Goal: Ask a question

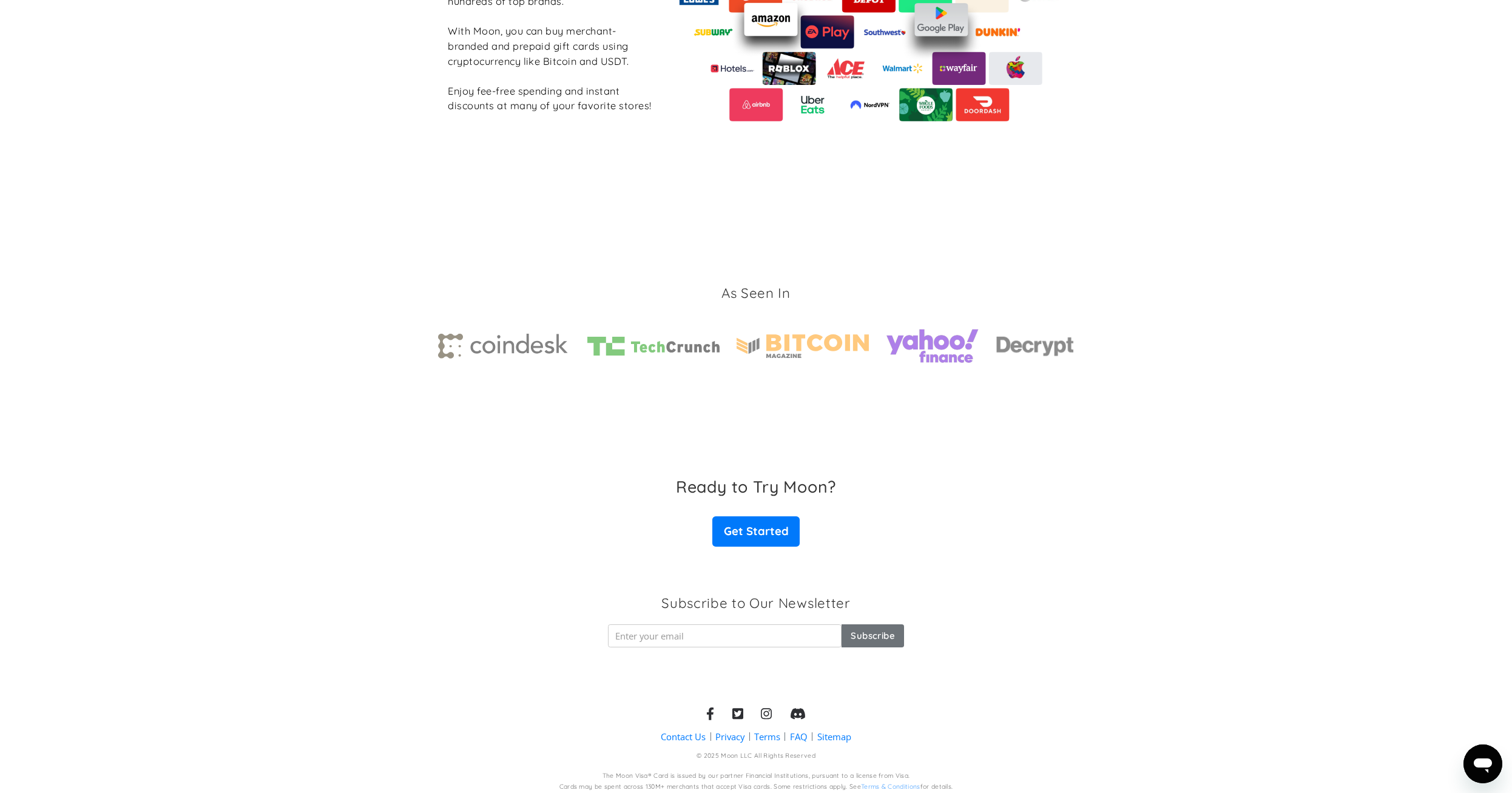
scroll to position [1328, 0]
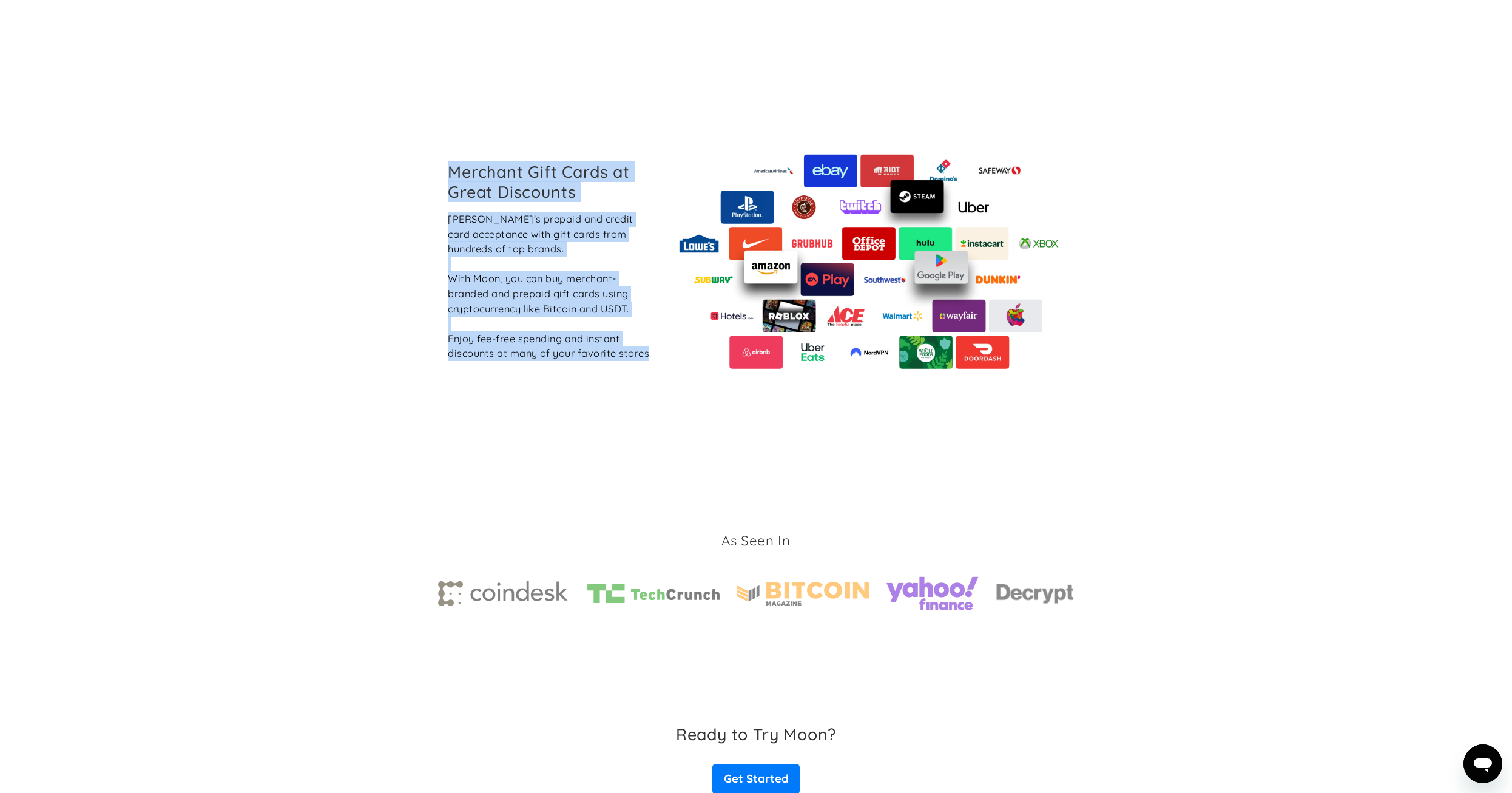
drag, startPoint x: 442, startPoint y: 163, endPoint x: 647, endPoint y: 366, distance: 288.5
click at [647, 366] on div "Merchant Gift Cards at Great Discounts Boost Moon's prepaid and credit card acc…" at bounding box center [756, 262] width 636 height 215
drag, startPoint x: 639, startPoint y: 301, endPoint x: 813, endPoint y: 240, distance: 184.4
click at [639, 301] on div "[PERSON_NAME]'s prepaid and credit card acceptance with gift cards from hundred…" at bounding box center [551, 286] width 206 height 150
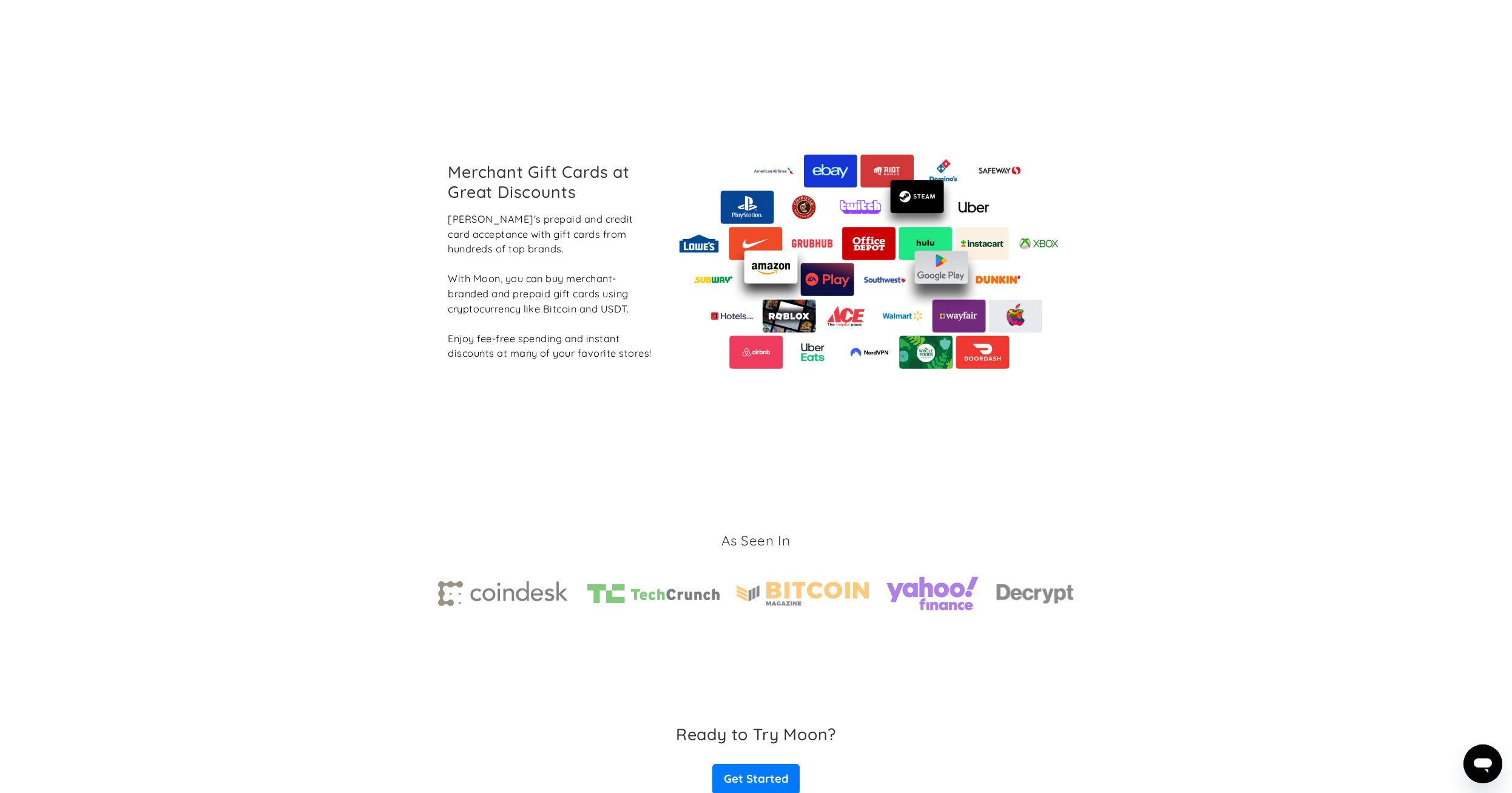
scroll to position [1576, 0]
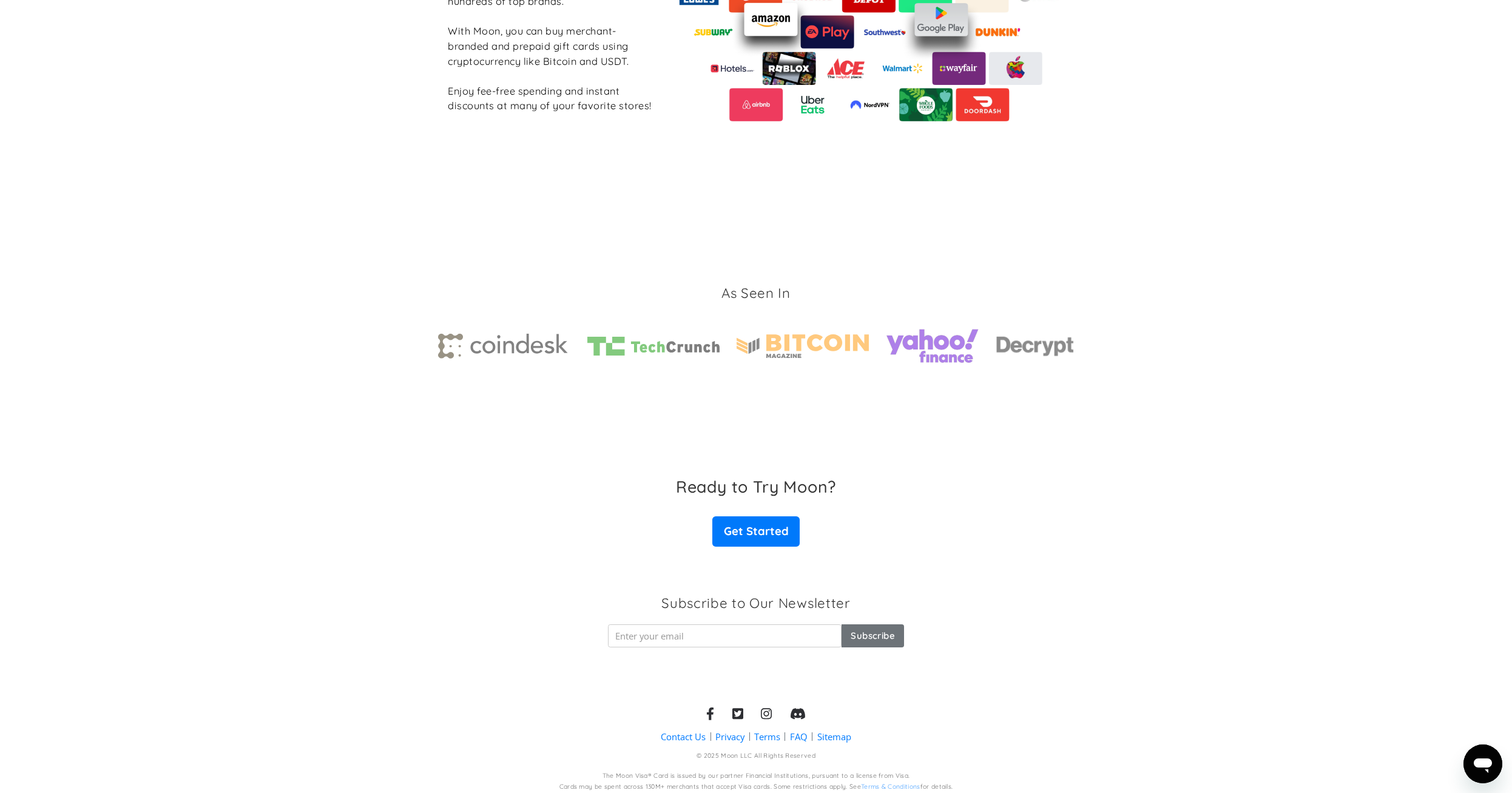
click at [681, 733] on link "Contact Us" at bounding box center [683, 737] width 45 height 13
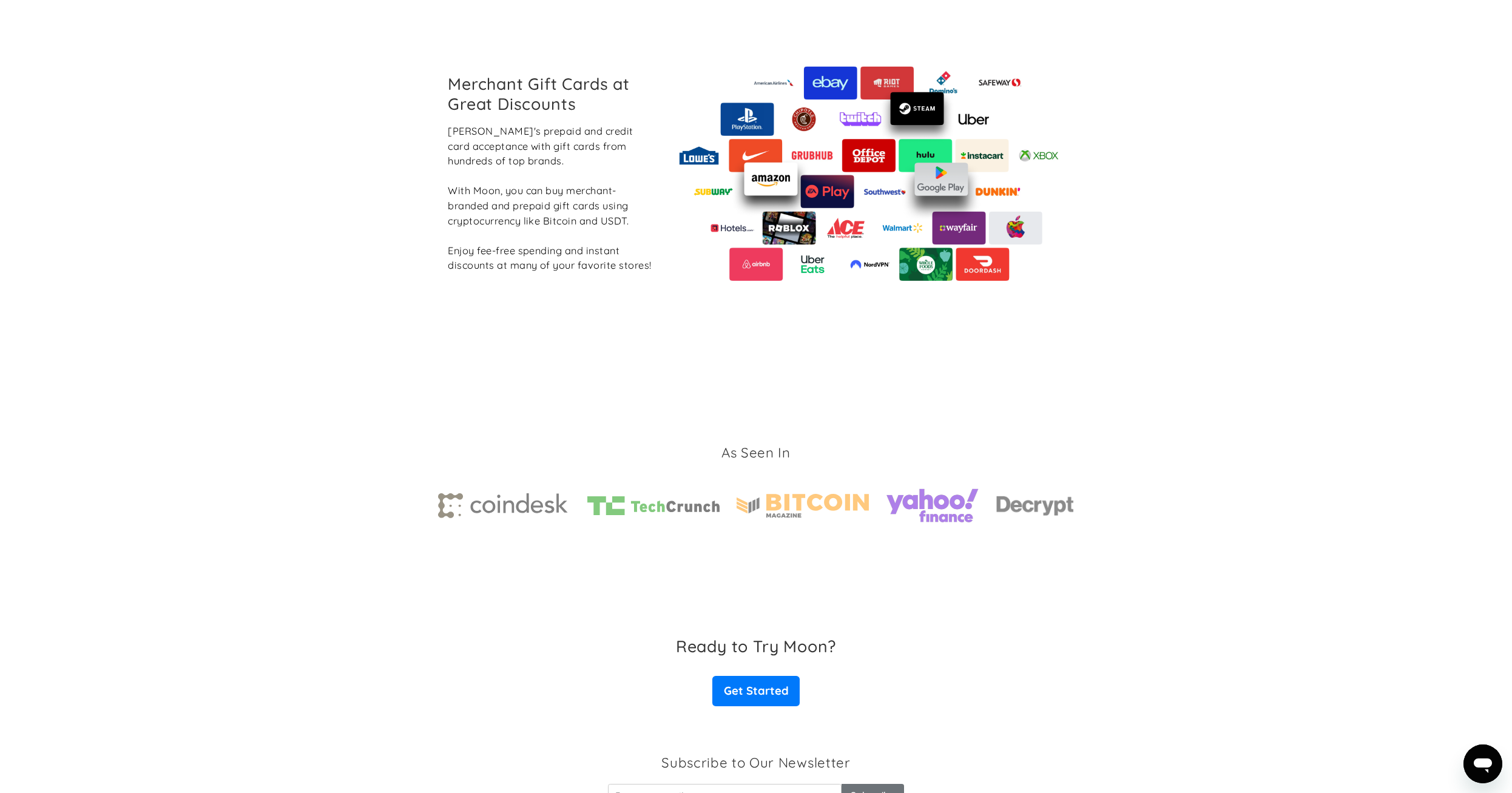
click at [1492, 761] on icon "Mở cửa sổ nhắn tin" at bounding box center [1483, 763] width 22 height 22
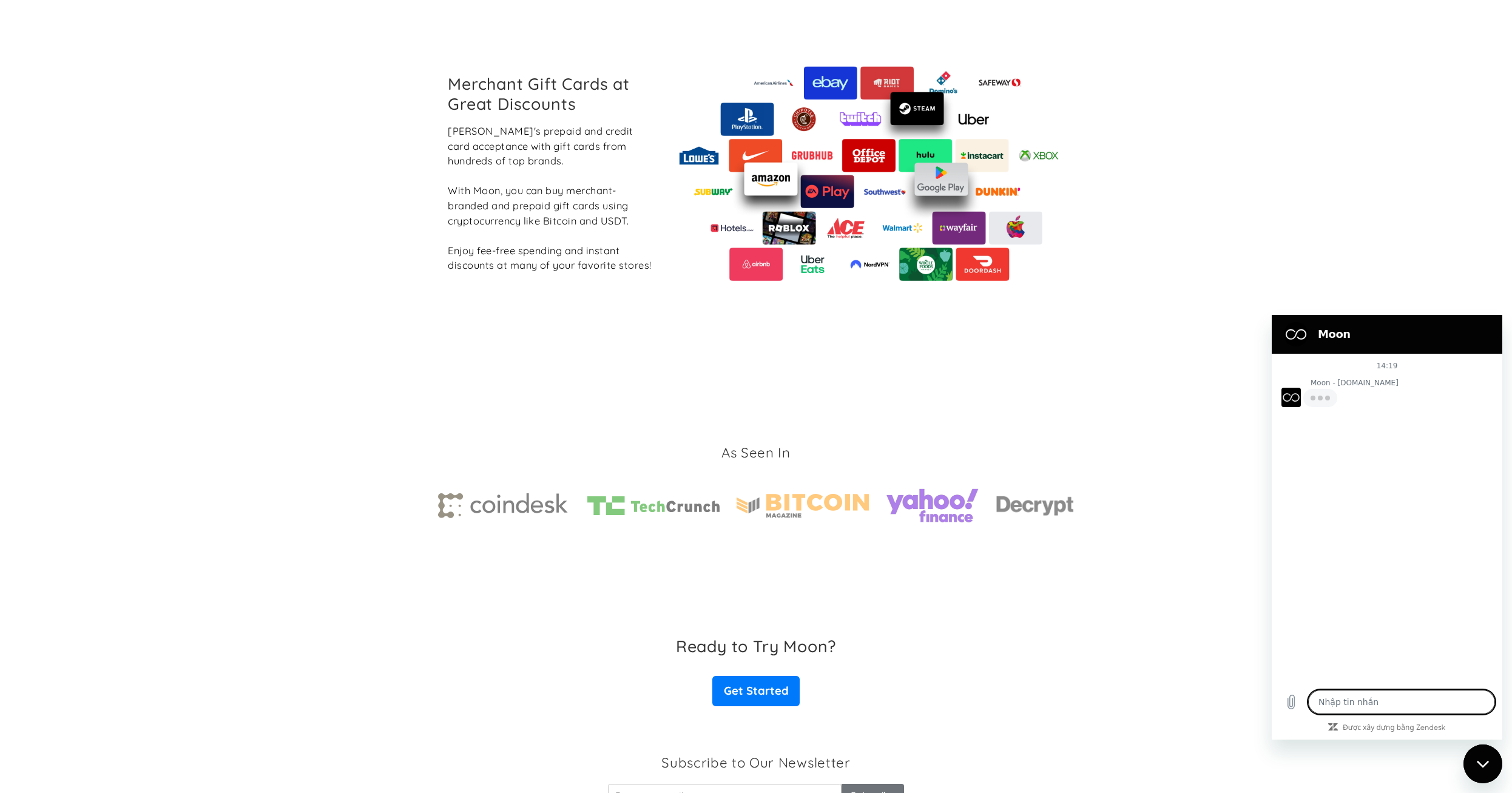
type textarea "x"
click at [1370, 711] on textarea at bounding box center [1401, 702] width 187 height 24
type textarea "c"
type textarea "x"
type textarea "ca"
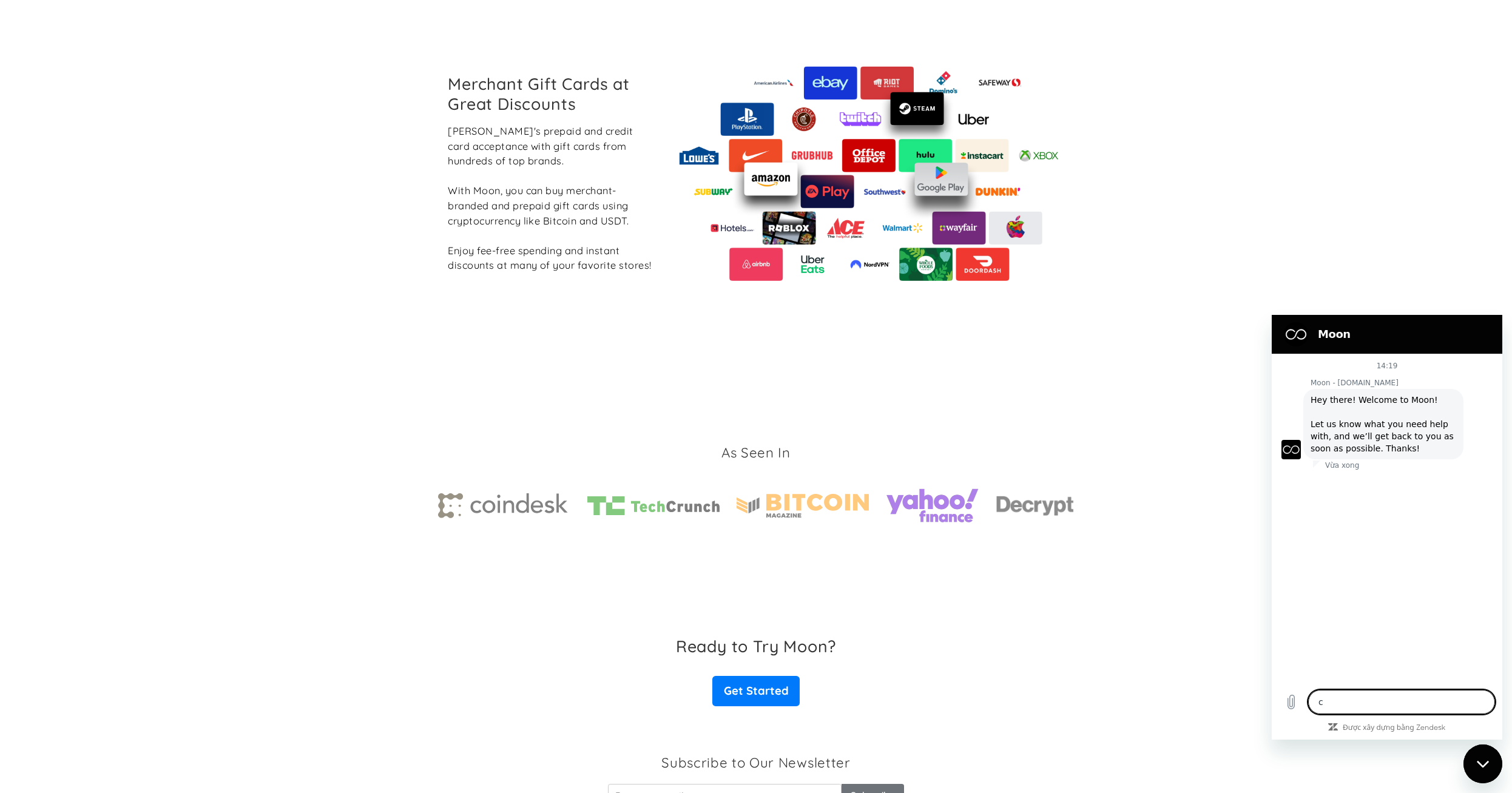
type textarea "x"
type textarea "can"
type textarea "x"
type textarea "can"
type textarea "x"
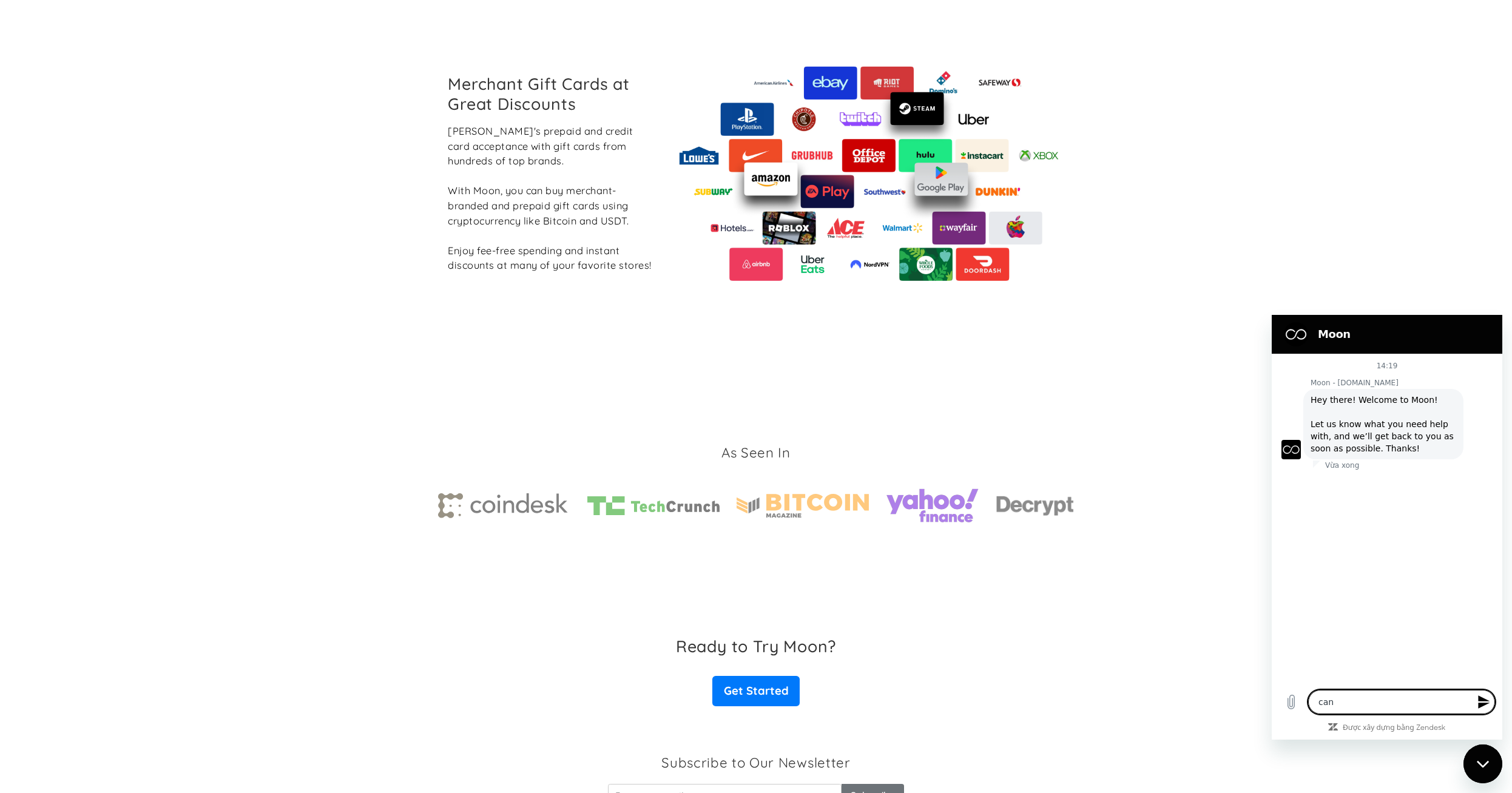
type textarea "can"
type textarea "x"
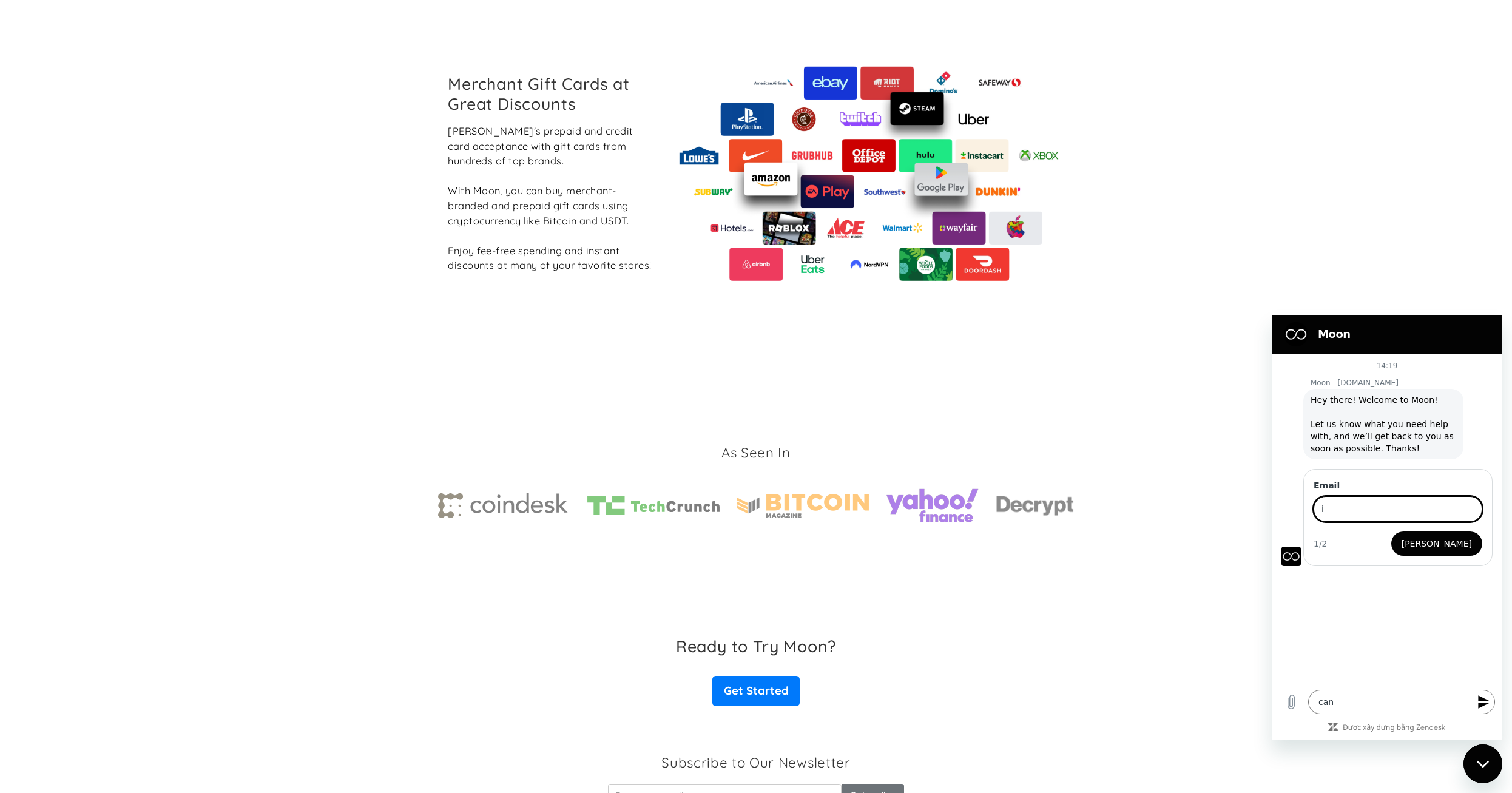
type input "i"
drag, startPoint x: 1323, startPoint y: 407, endPoint x: 1394, endPoint y: 490, distance: 109.2
click at [1385, 438] on div "Moon - paywithmoon.com nói: Hey there! Welcome to Moon! Let us know what you ne…" at bounding box center [1383, 424] width 160 height 70
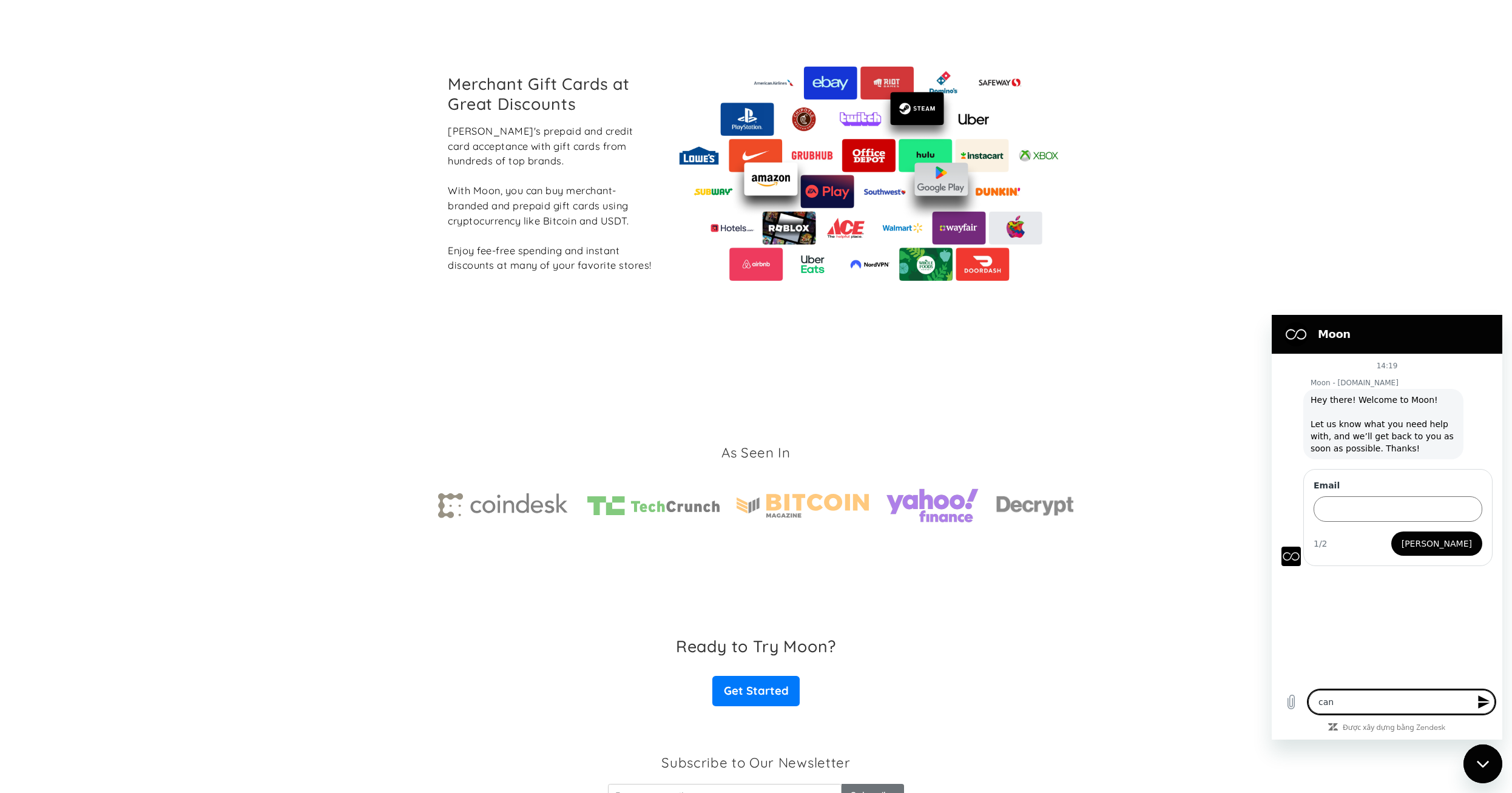
click at [1366, 699] on textarea "can" at bounding box center [1401, 702] width 187 height 24
type textarea "can i"
type textarea "x"
type textarea "can i"
type textarea "x"
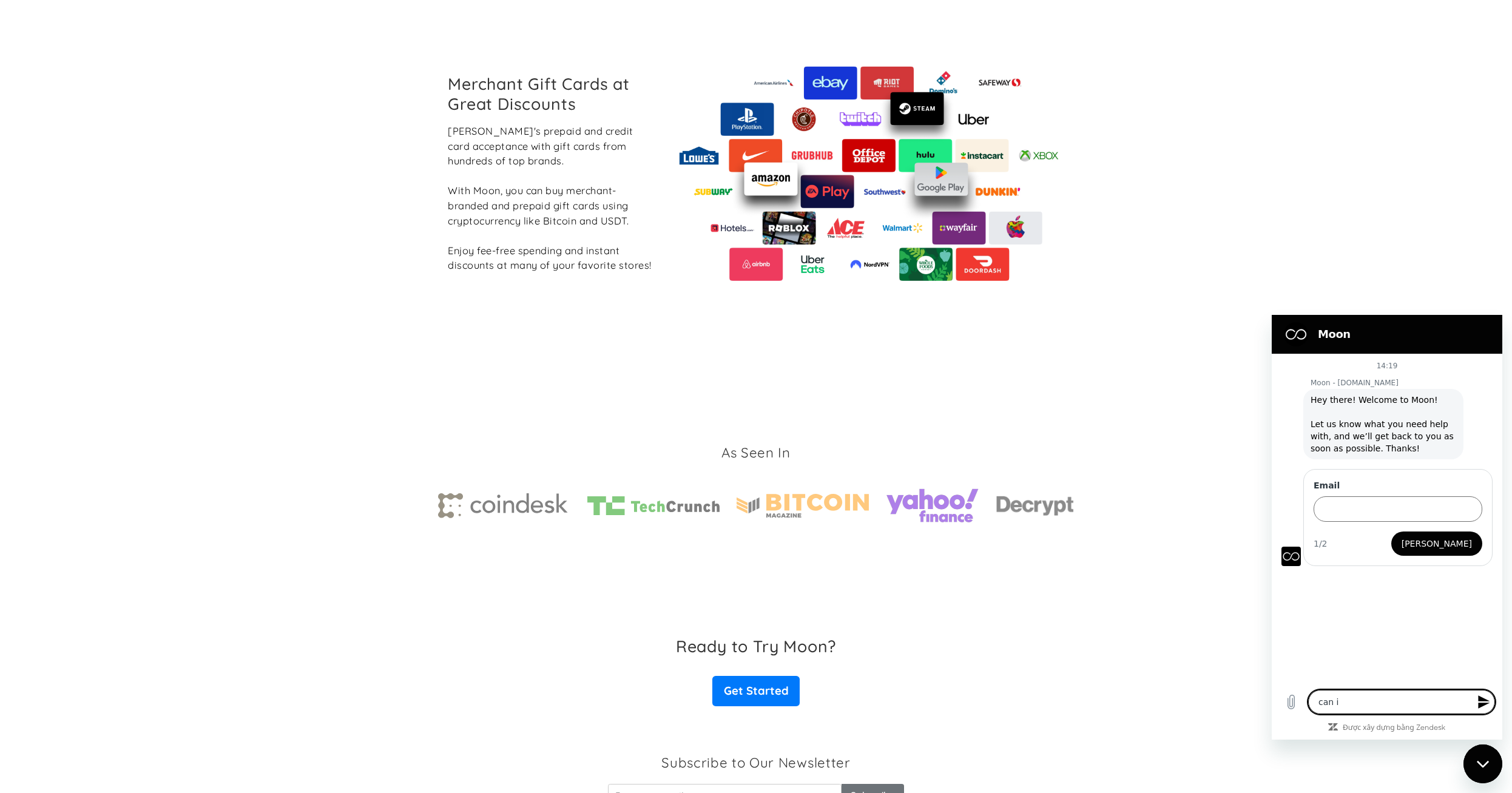
type textarea "can i u"
type textarea "x"
type textarea "can i ú"
type textarea "x"
type textarea "can i us"
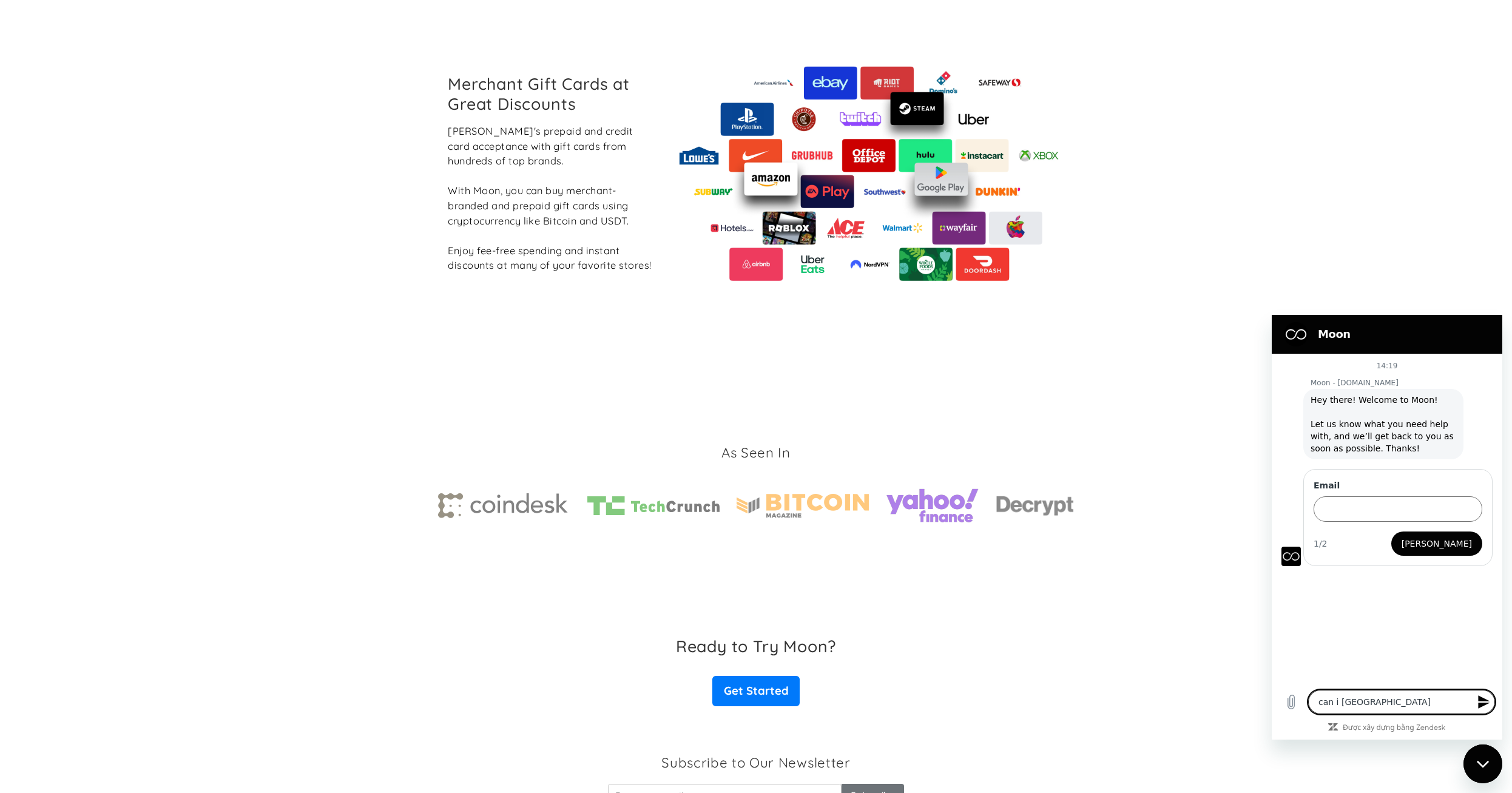
type textarea "x"
type textarea "can i use"
type textarea "x"
type textarea "can i use"
type textarea "x"
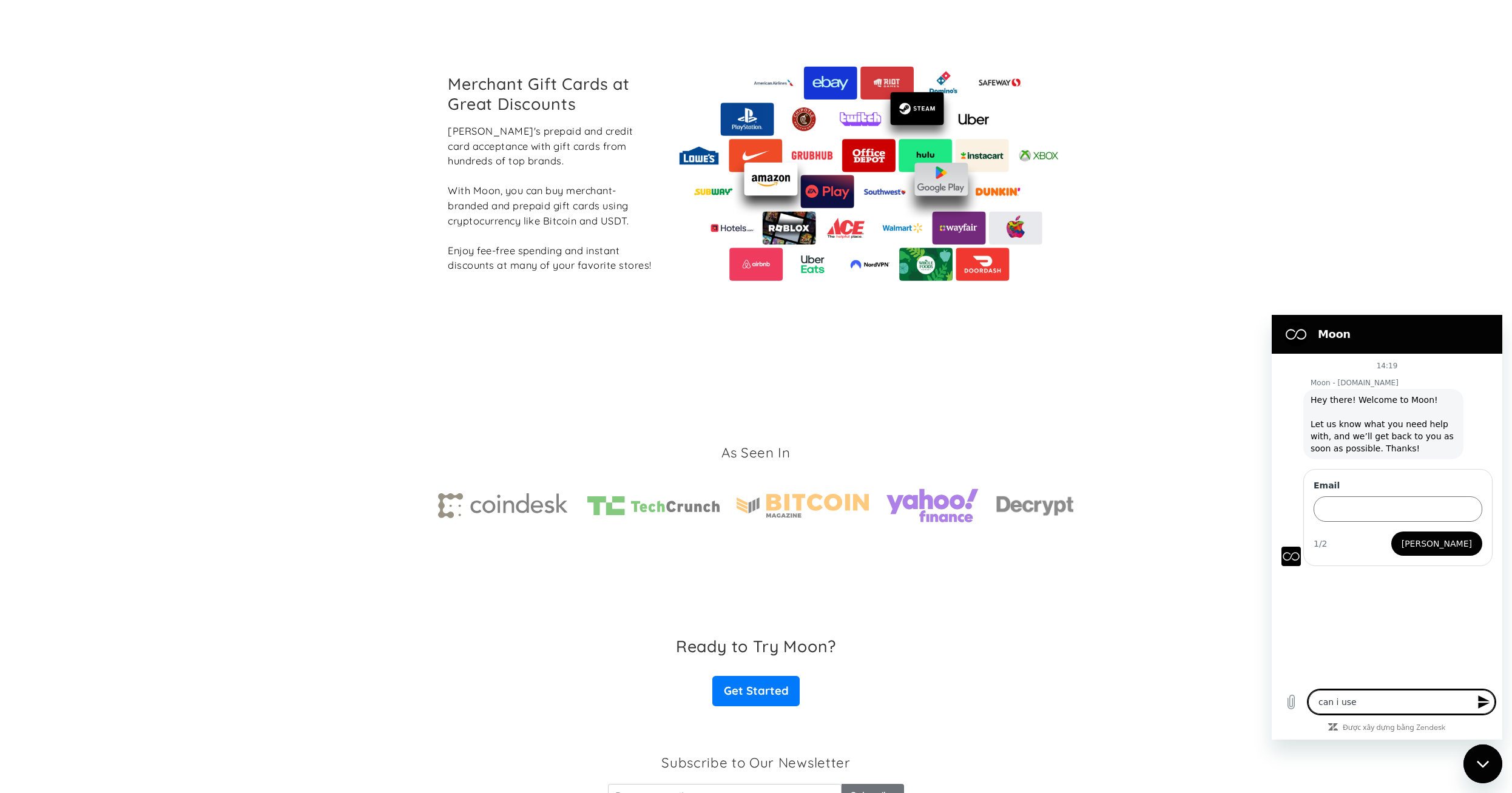
type textarea "can i use y"
type textarea "x"
type textarea "can i use yo"
type textarea "x"
type textarea "can i use you"
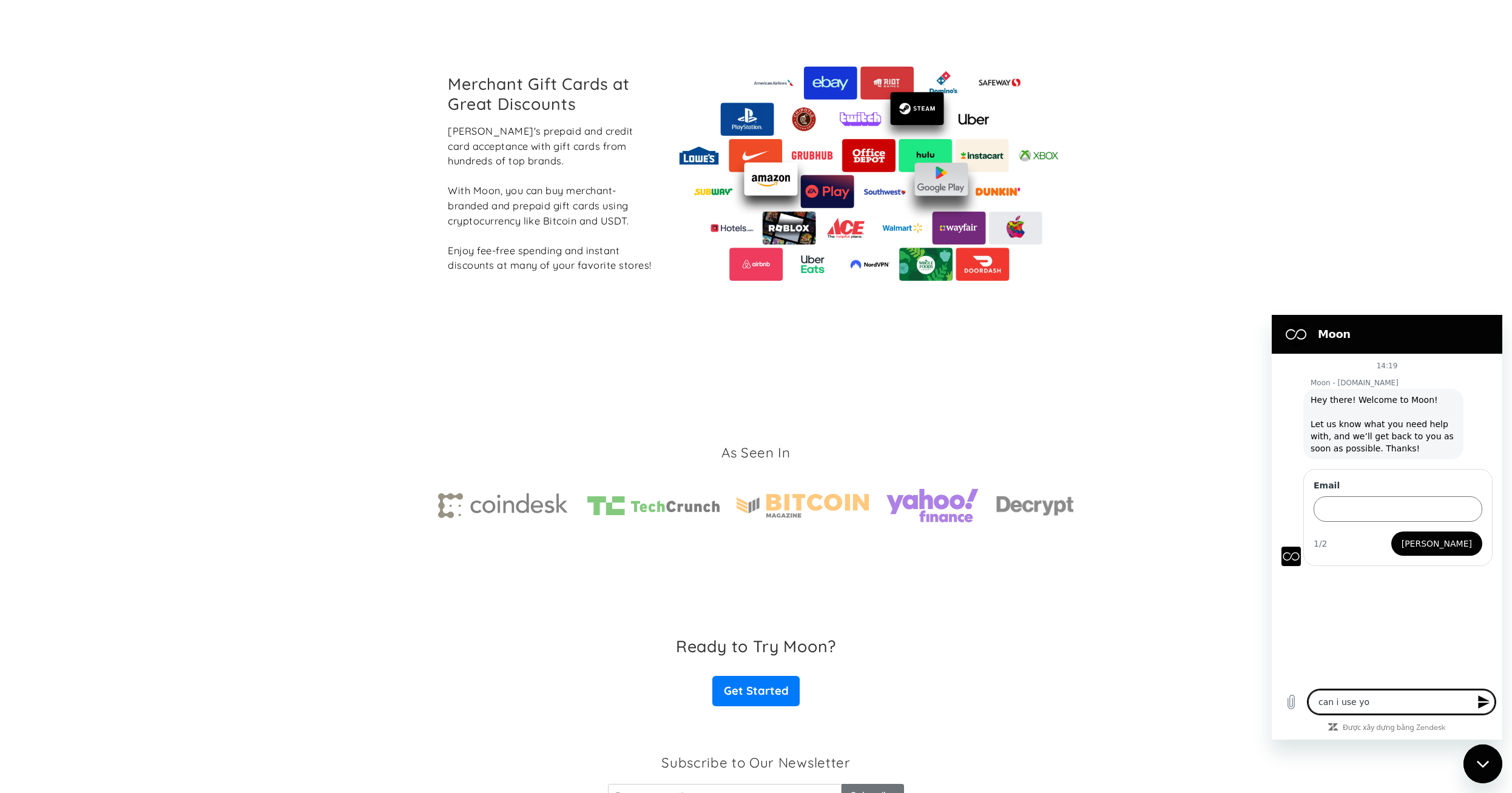
type textarea "x"
type textarea "can i use your"
type textarea "x"
type textarea "can i use your"
type textarea "x"
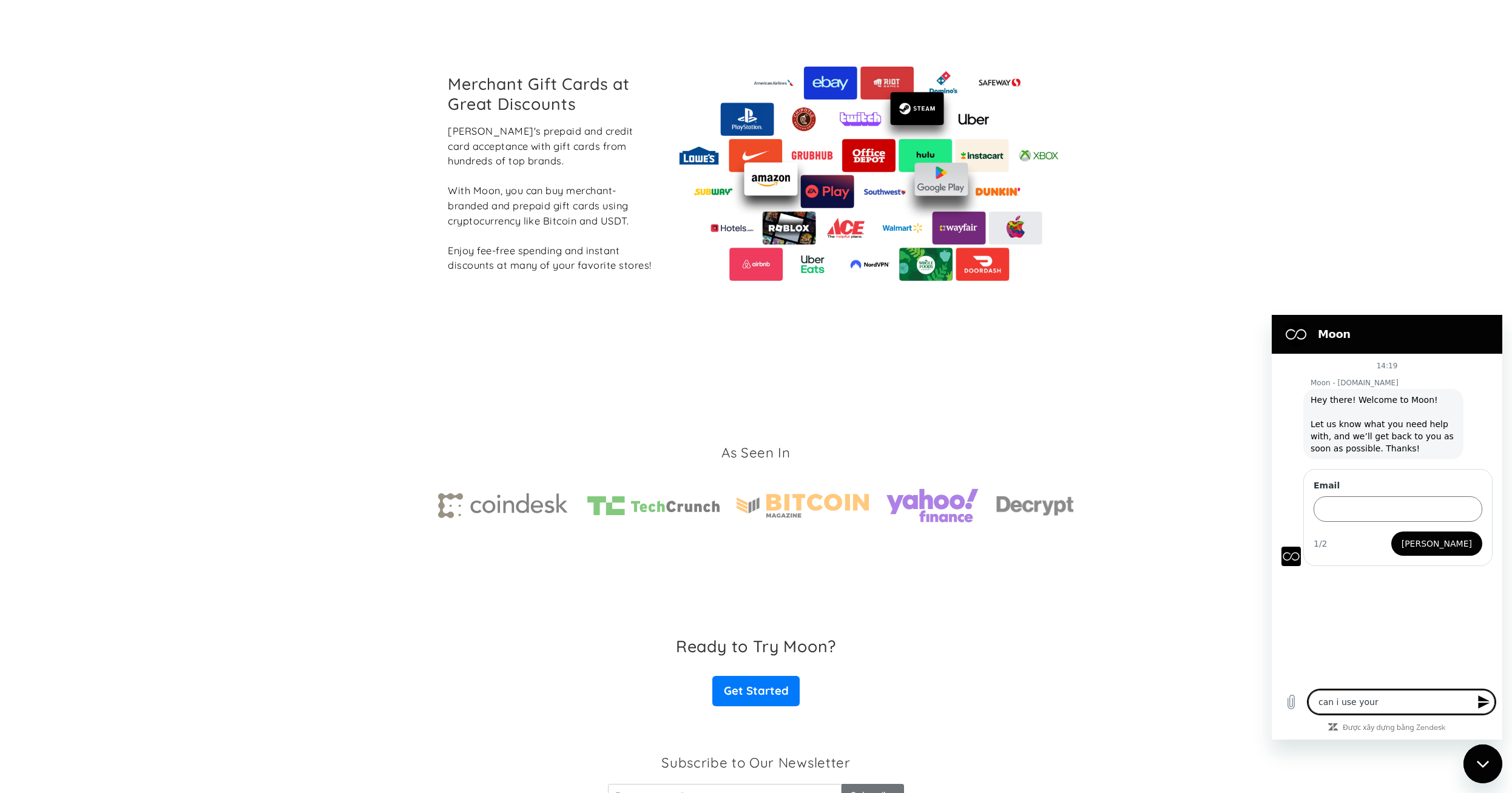
type textarea "can i use your s"
type textarea "x"
type textarea "can i use your sr"
type textarea "x"
type textarea "can i use your srr"
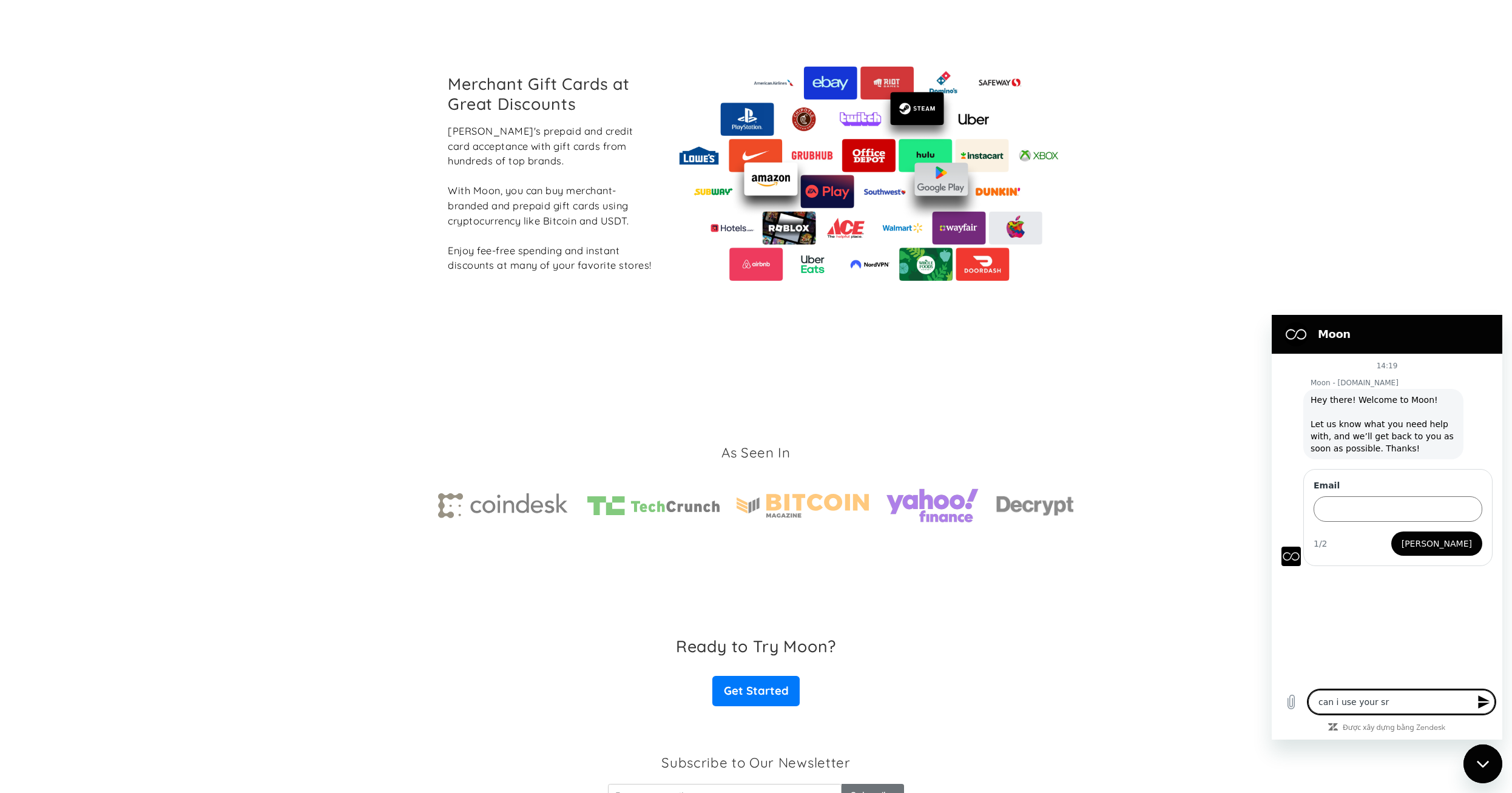
type textarea "x"
type textarea "can i use your sr"
type textarea "x"
type textarea "can i use your s"
type textarea "x"
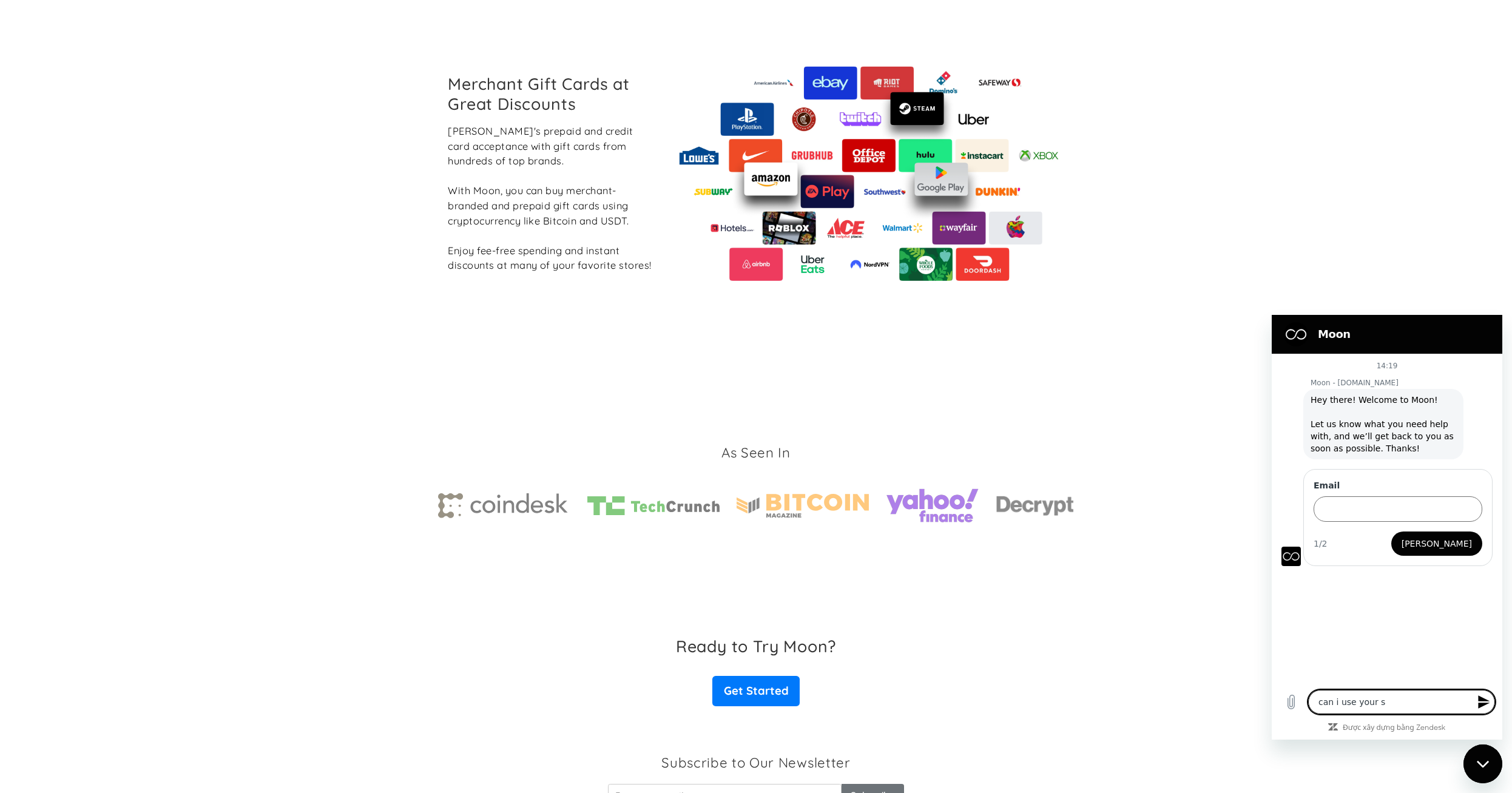
type textarea "can i use your se"
type textarea "x"
type textarea "can i use your sẻ"
type textarea "x"
type textarea "can i use your s"
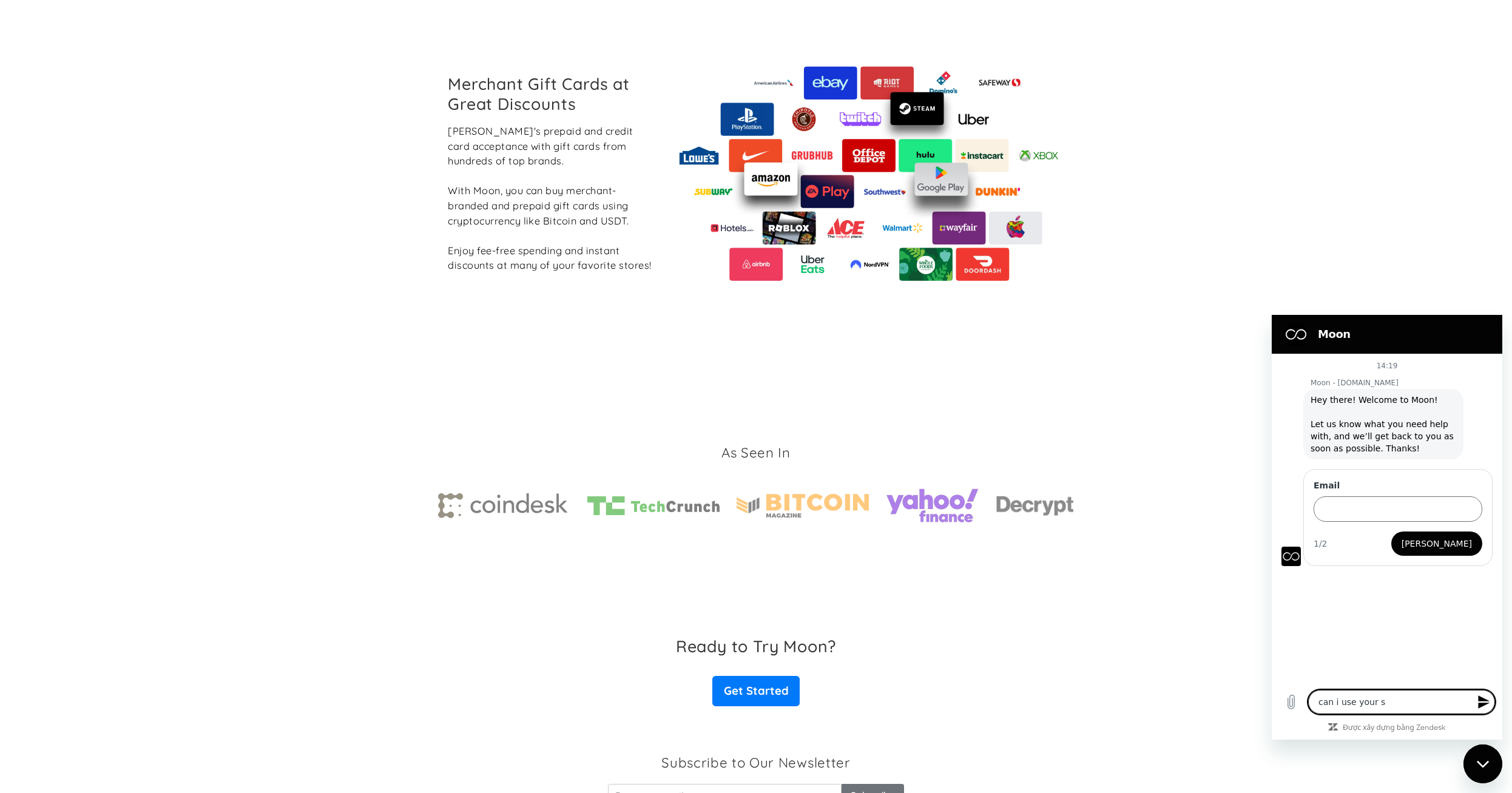
type textarea "x"
type textarea "can i use your ser"
type textarea "x"
type textarea "can i use your serv"
type textarea "x"
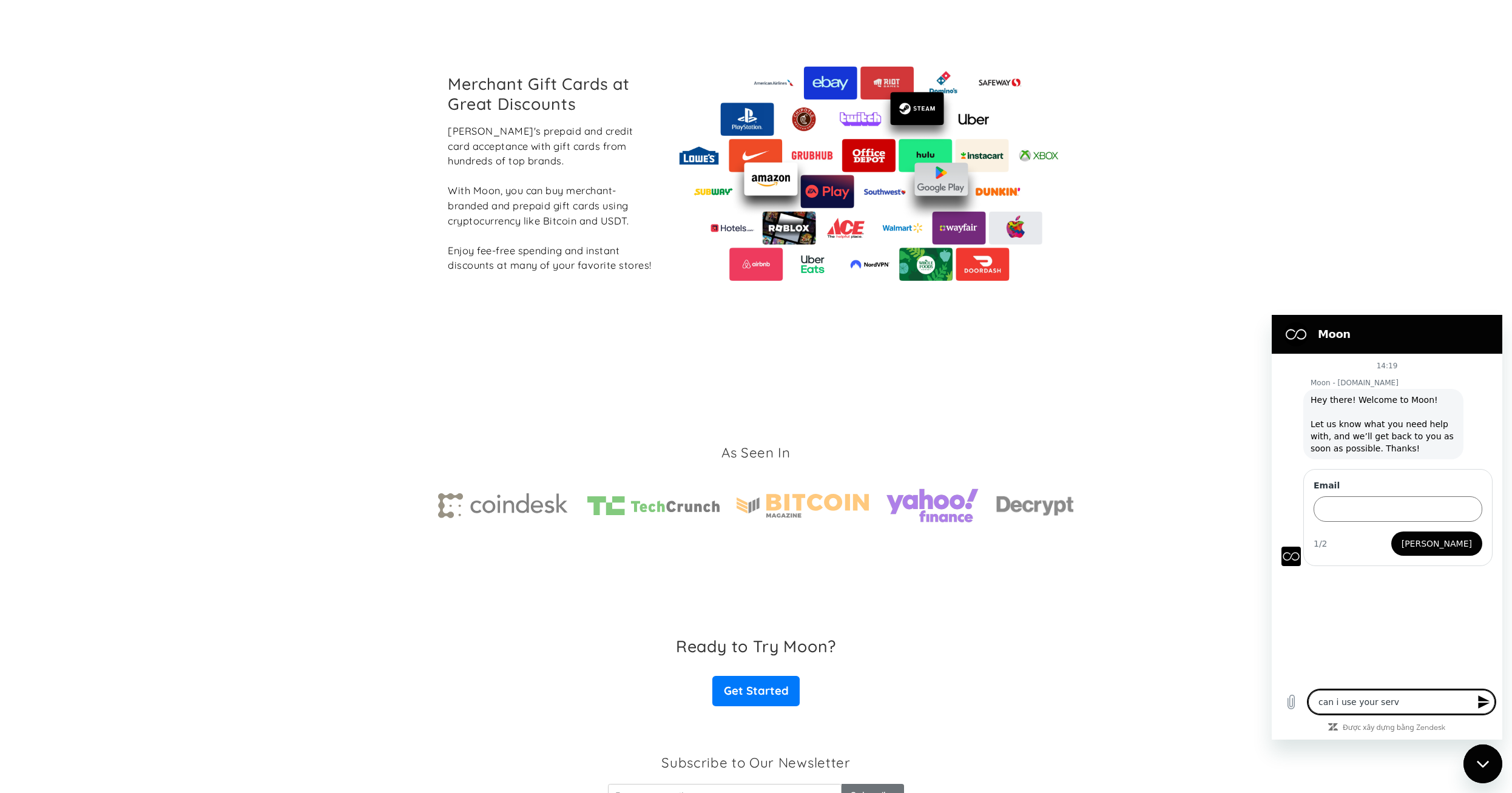
type textarea "can i use your servi"
type textarea "x"
type textarea "can i use your servic"
type textarea "x"
type textarea "can i use your service"
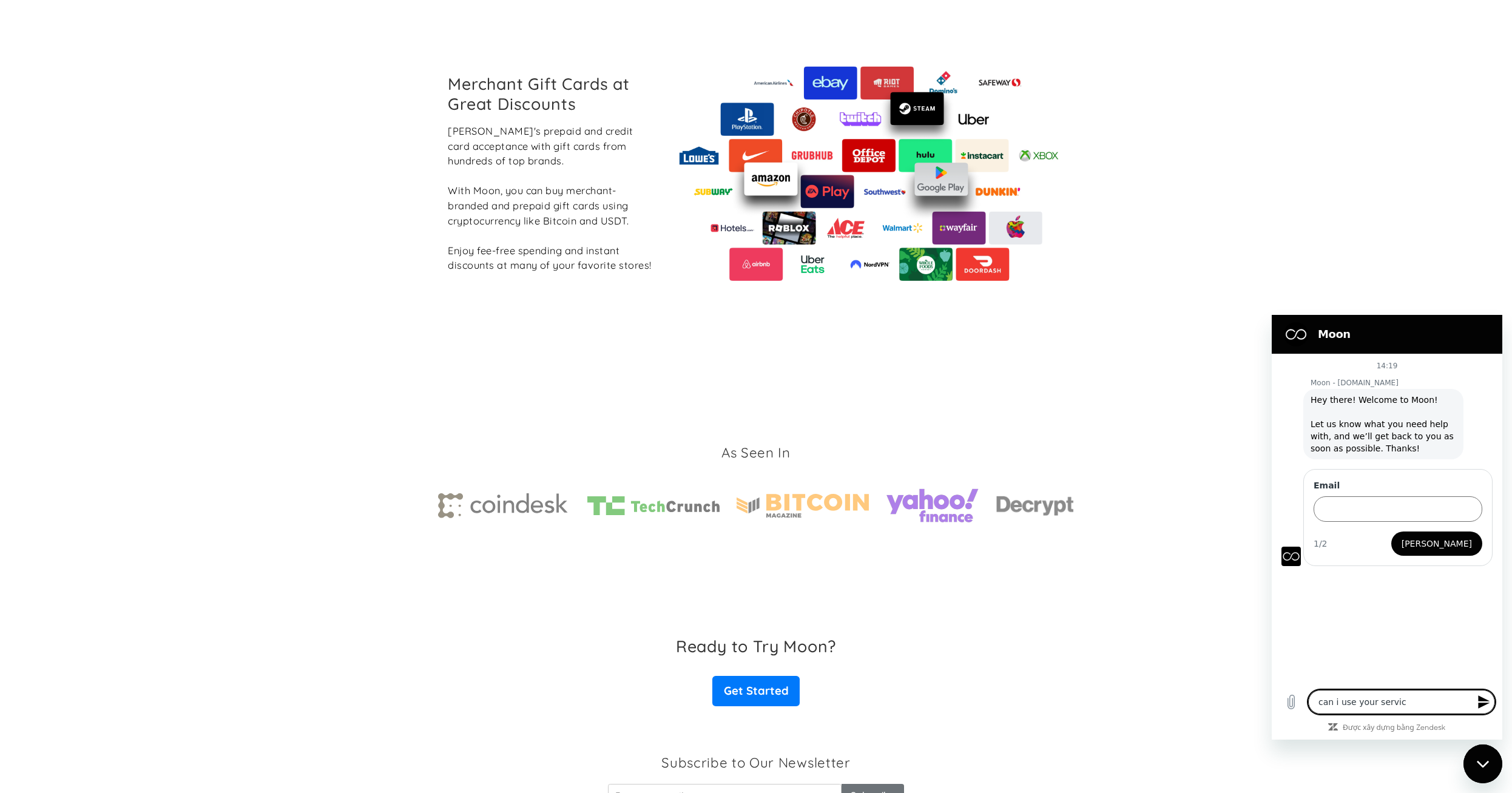
type textarea "x"
type textarea "can i use your service"
type textarea "x"
type textarea "can i use your service t"
type textarea "x"
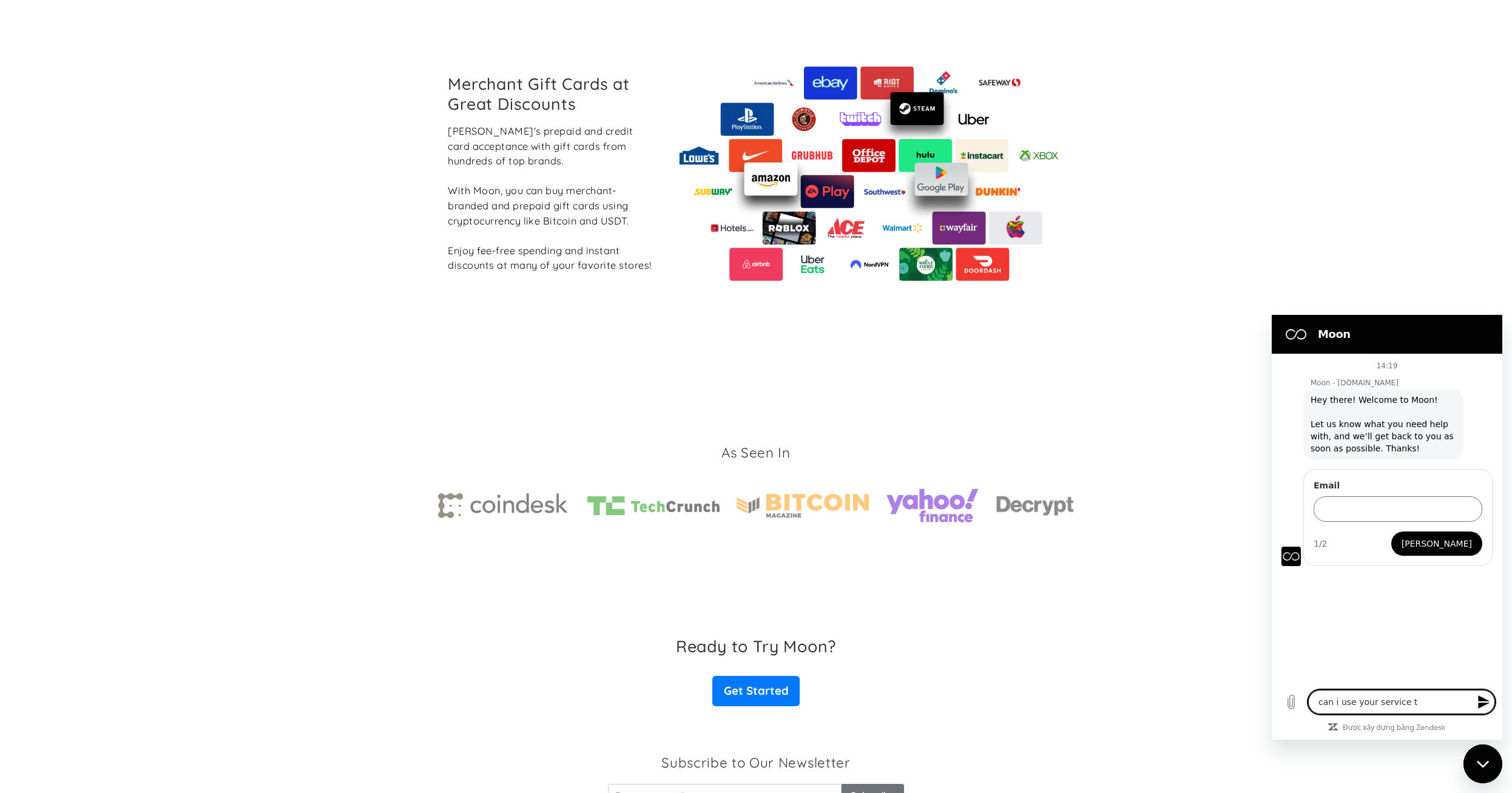
type textarea "can i use your service to"
type textarea "x"
type textarea "can i use your service to"
type textarea "x"
type textarea "can i use your service to p"
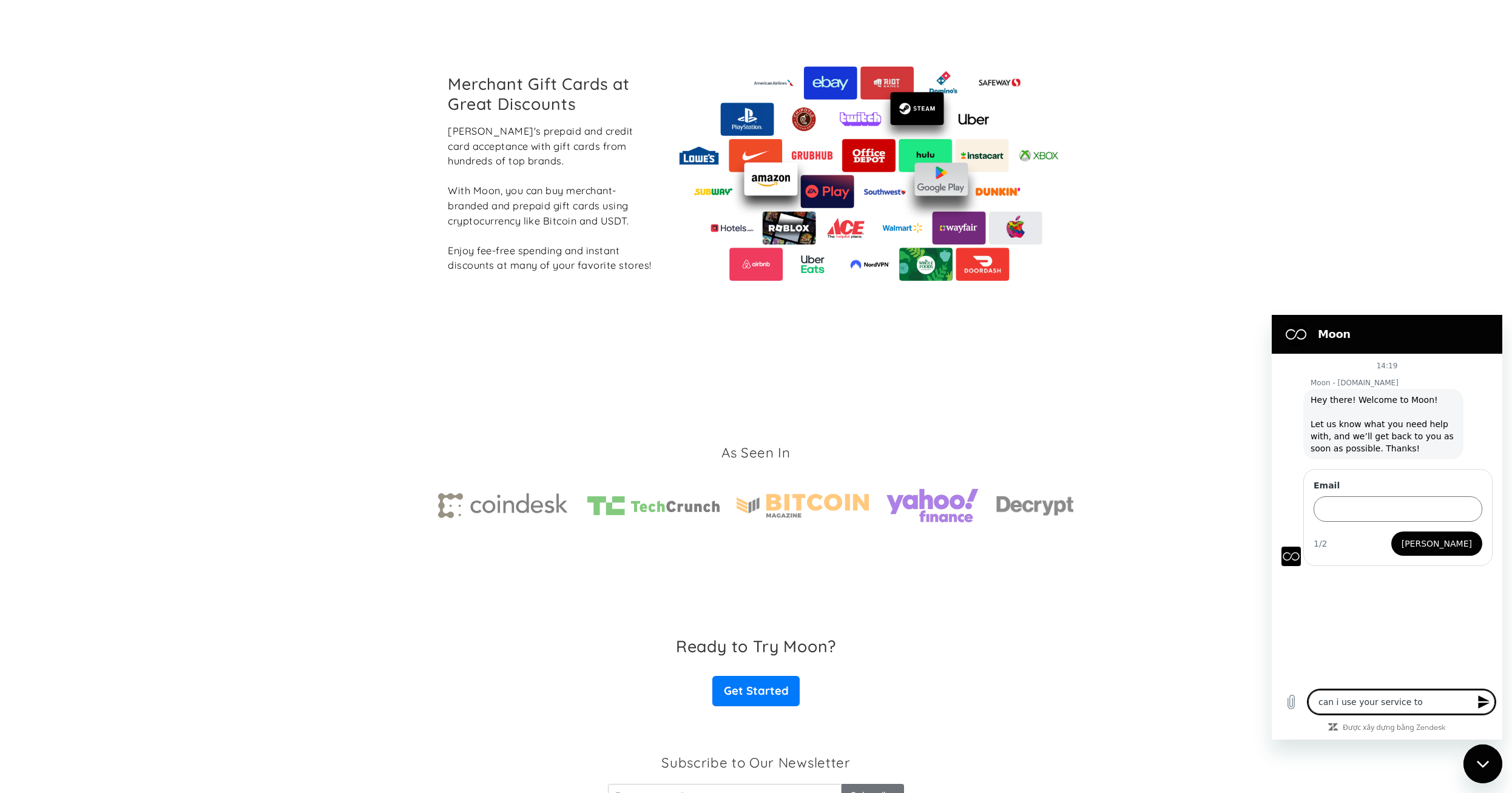
type textarea "x"
type textarea "can i use your service to pa"
type textarea "x"
type textarea "can i use your service to pay"
type textarea "x"
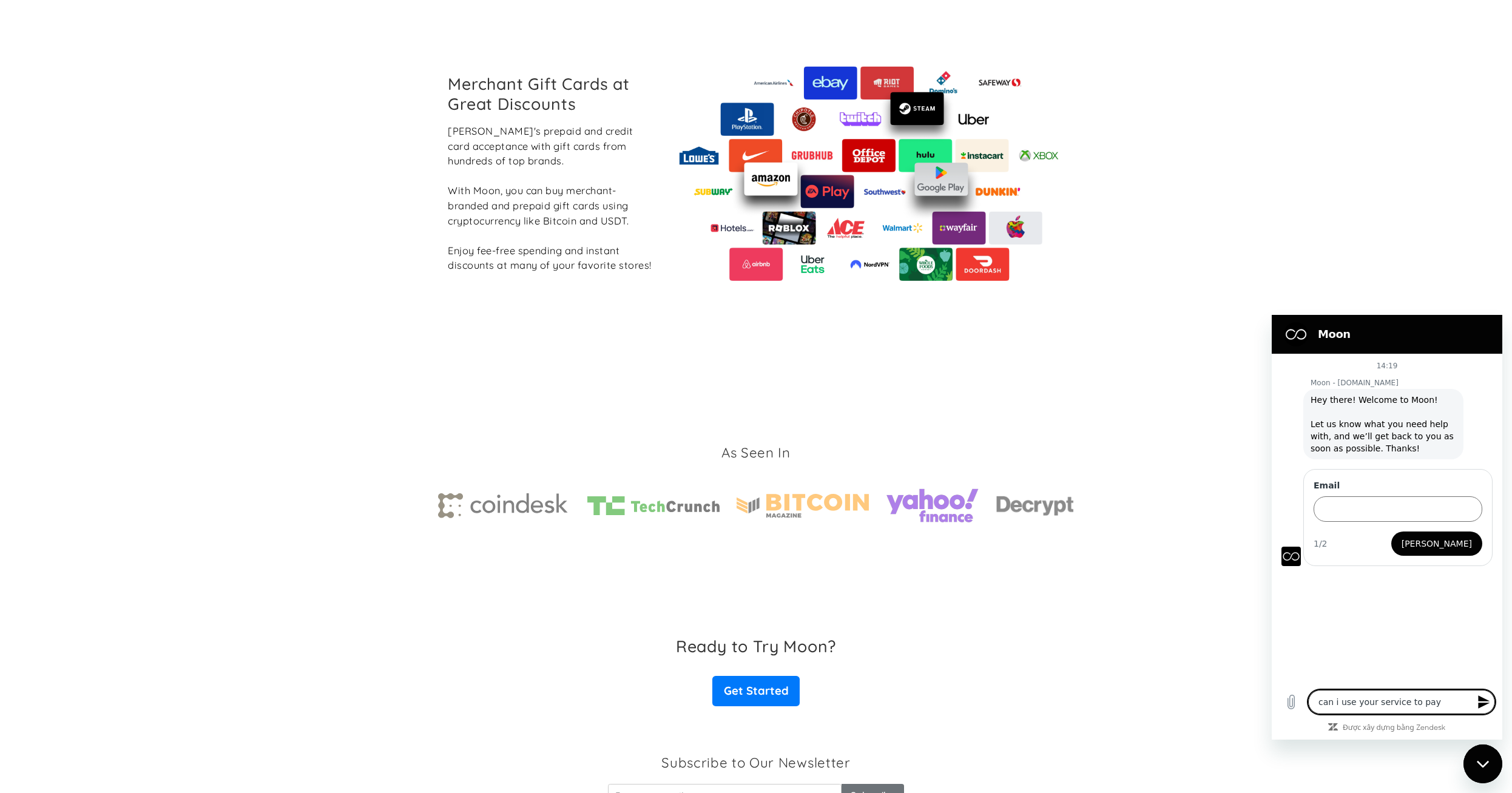
type textarea "can i use your service to paym"
type textarea "x"
type textarea "can i use your service to payme"
type textarea "x"
type textarea "can i use your service to paymen"
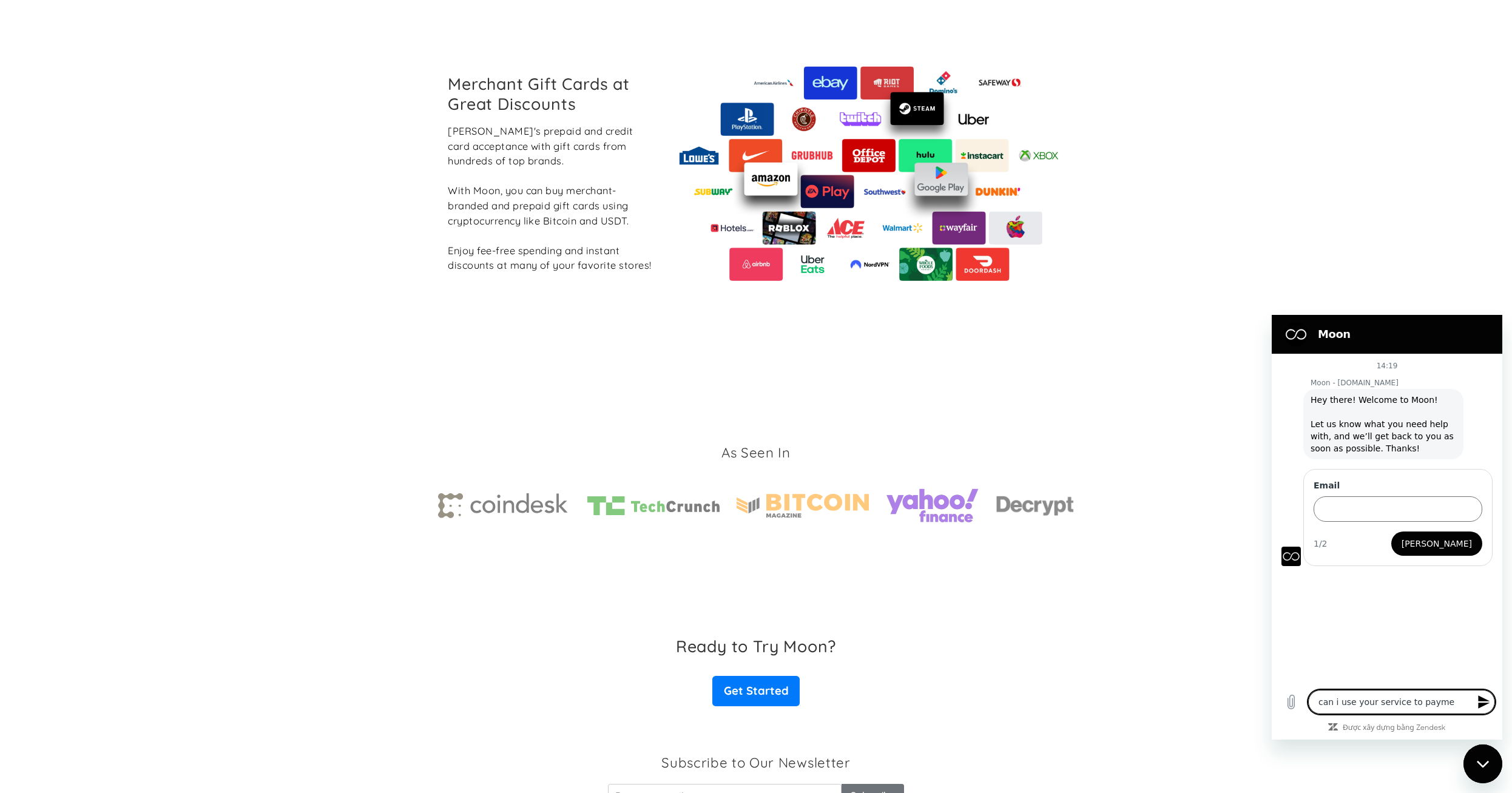
type textarea "x"
type textarea "can i use your service to payment"
type textarea "x"
type textarea "can i use your service to payment"
type textarea "x"
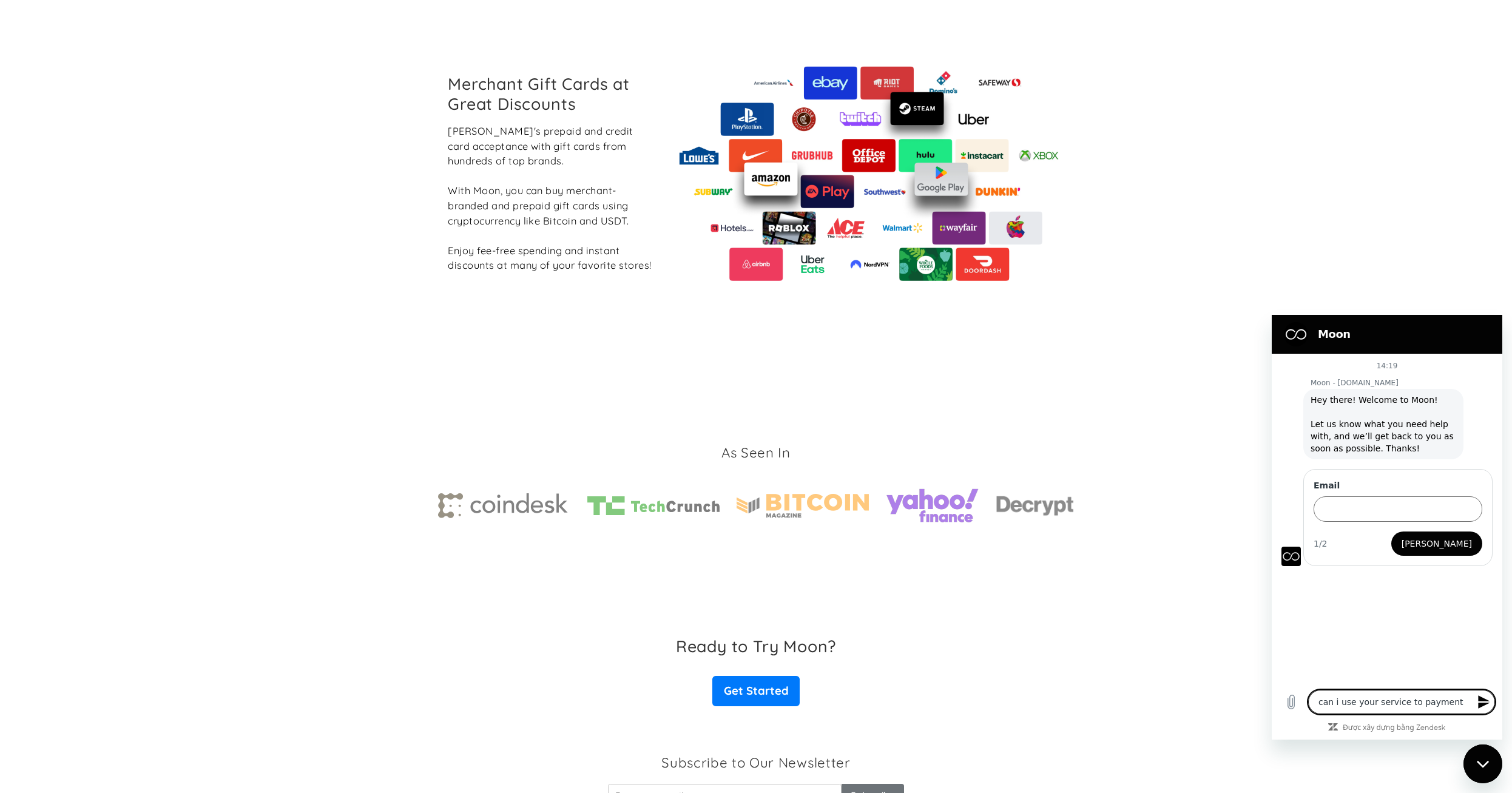
type textarea "can i use your service to payment"
type textarea "x"
type textarea "can i use your service to paymen"
type textarea "x"
type textarea "can i use your service to payme"
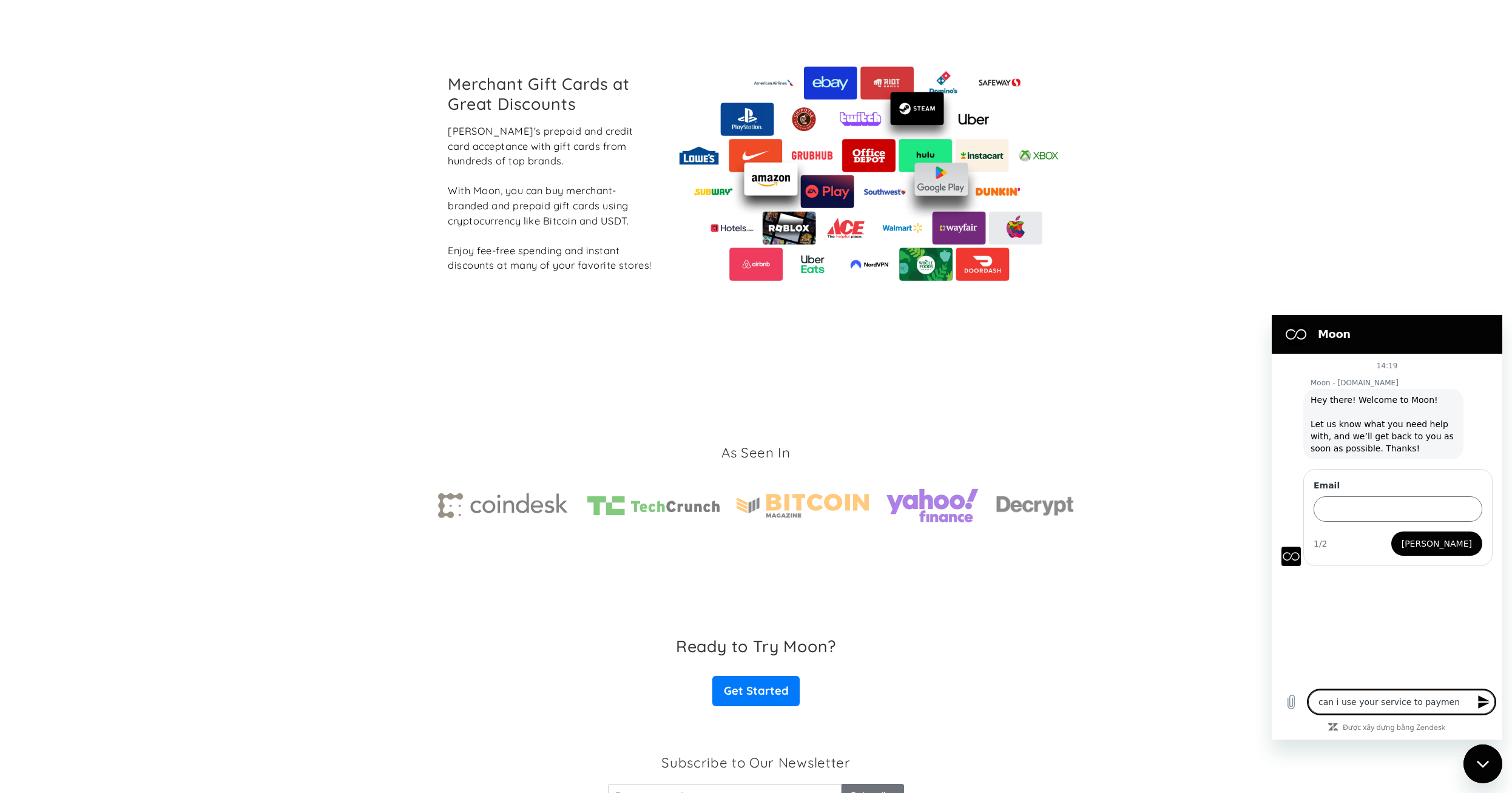
type textarea "x"
type textarea "can i use your service to paym"
type textarea "x"
type textarea "can i use your service to pay"
type textarea "x"
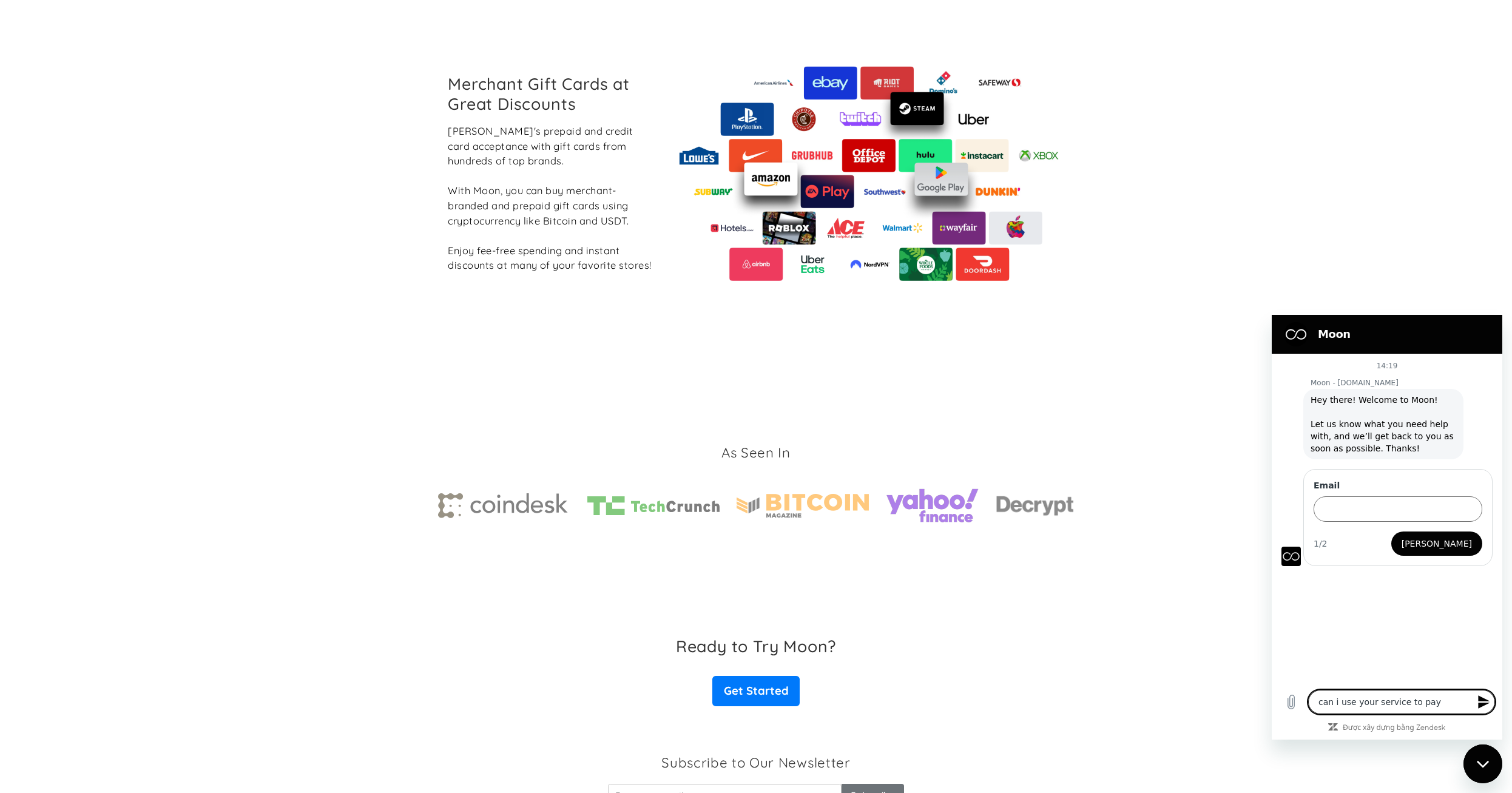
type textarea "can i use your service to pay"
type textarea "x"
type textarea "can i use your service to pay f"
type textarea "x"
type textarea "can i use your service to pay fa"
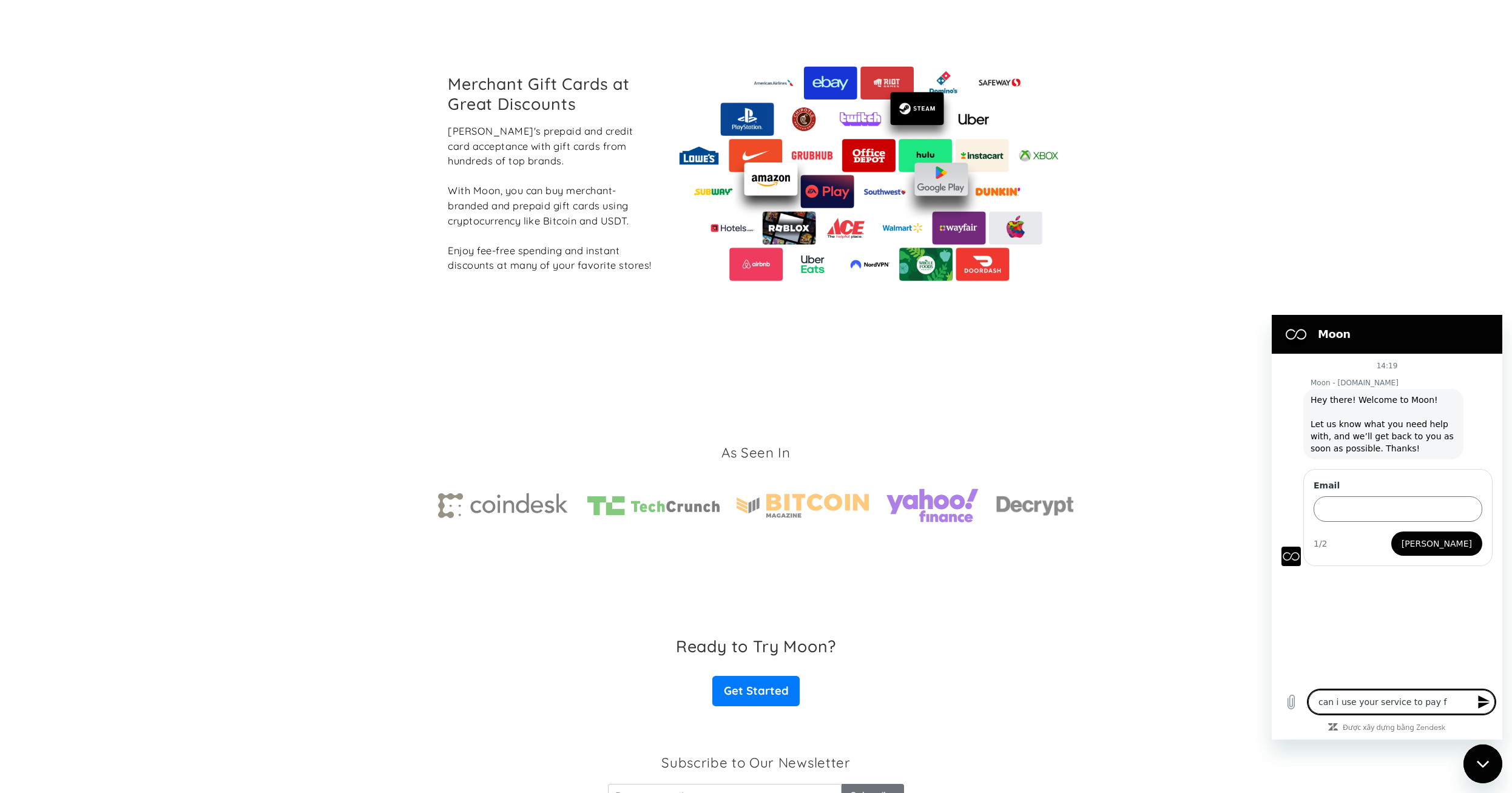
type textarea "x"
type textarea "can i use your service to pay fac"
type textarea "x"
type textarea "can i use your service to pay face"
type textarea "x"
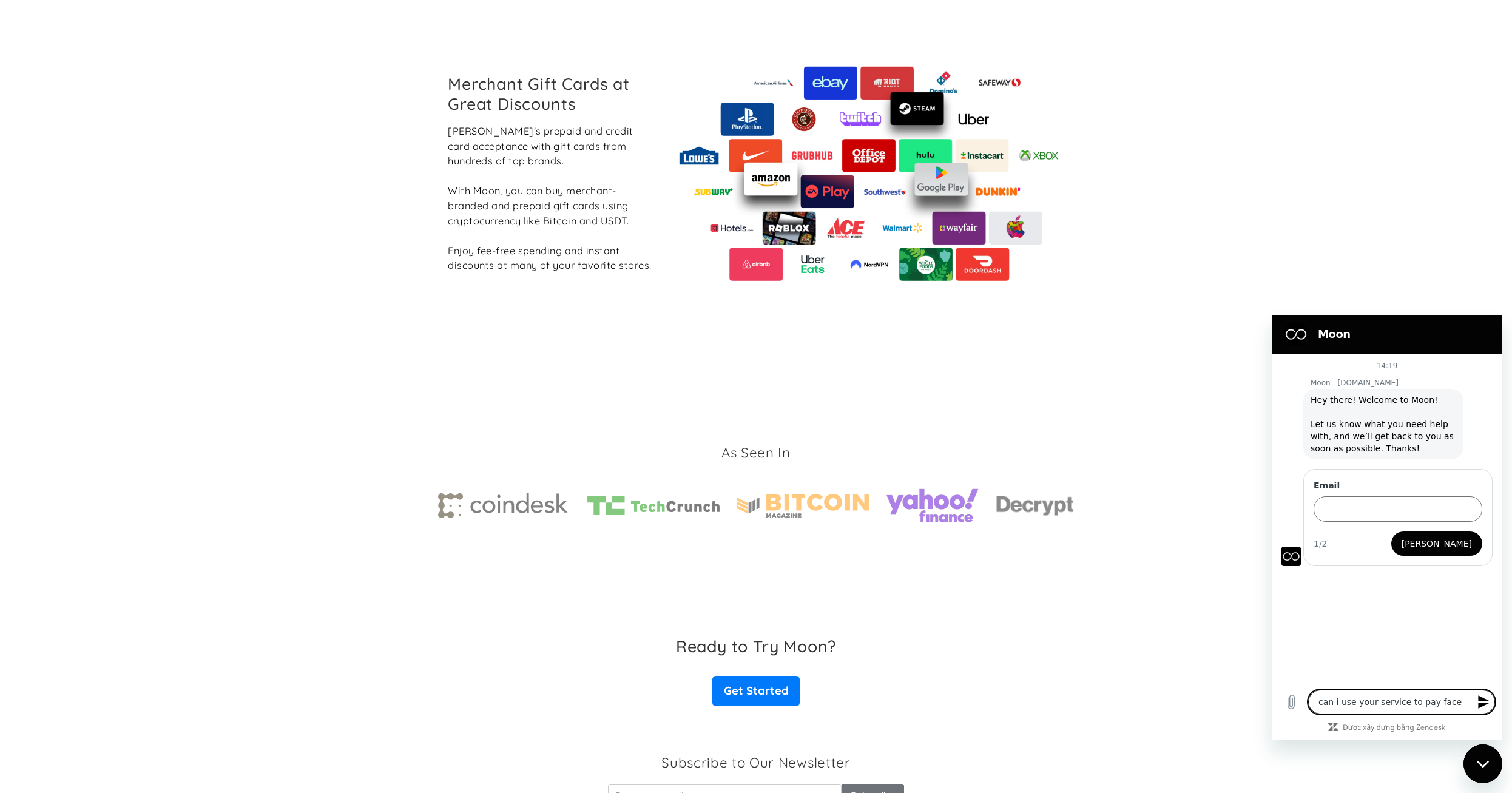
type textarea "can i use your service to pay faceb"
type textarea "x"
type textarea "can i use your service to pay facebo"
type textarea "x"
type textarea "can i use your service to pay faceboo"
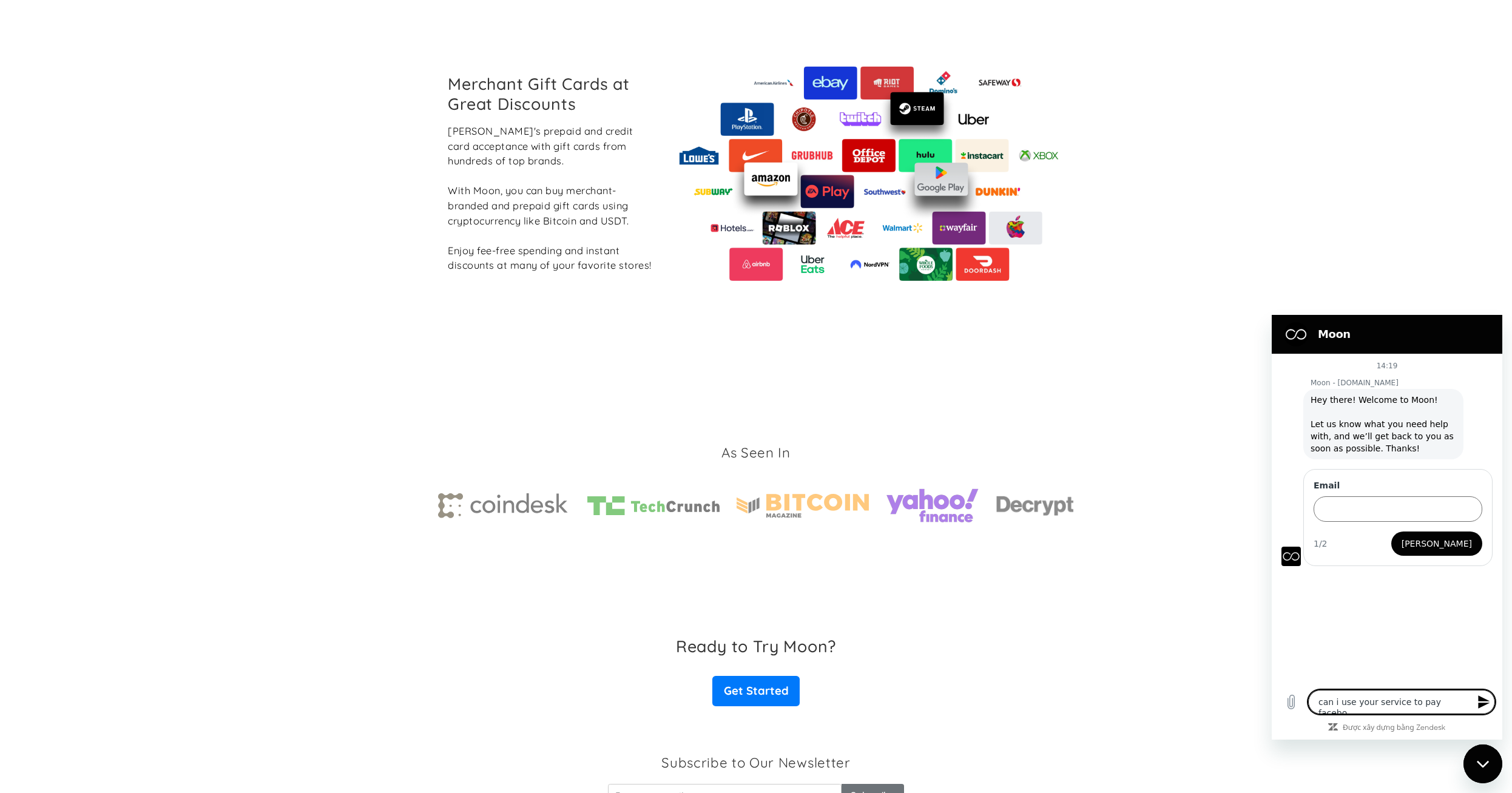
type textarea "x"
type textarea "can i use your service to pay facebook"
type textarea "x"
type textarea "can i use your service to pay facebook"
type textarea "x"
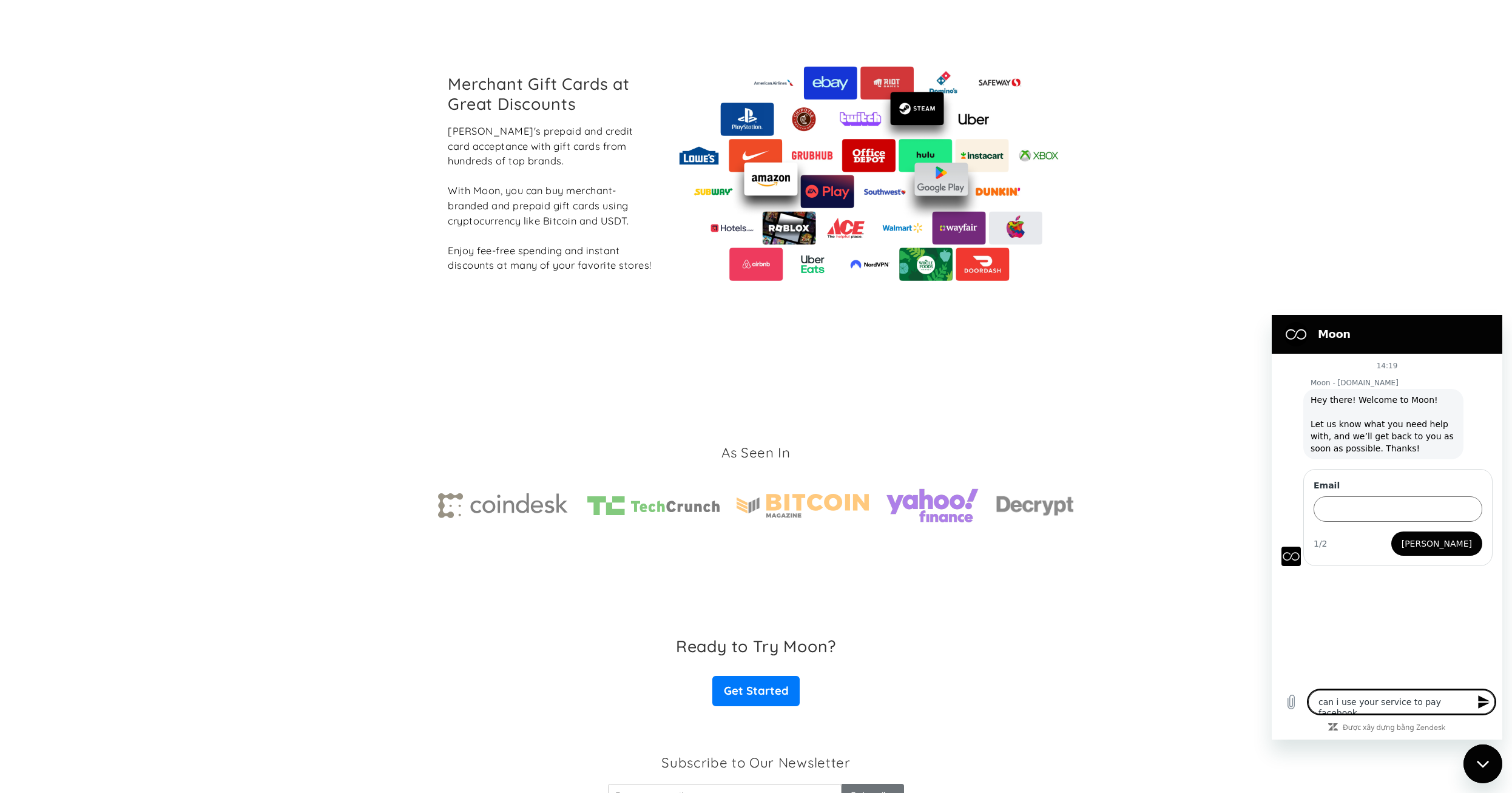
type textarea "can i use your service to pay facebook a"
type textarea "x"
type textarea "can i use your service to pay facebook ad"
type textarea "x"
type textarea "can i use your service to pay facebook ads"
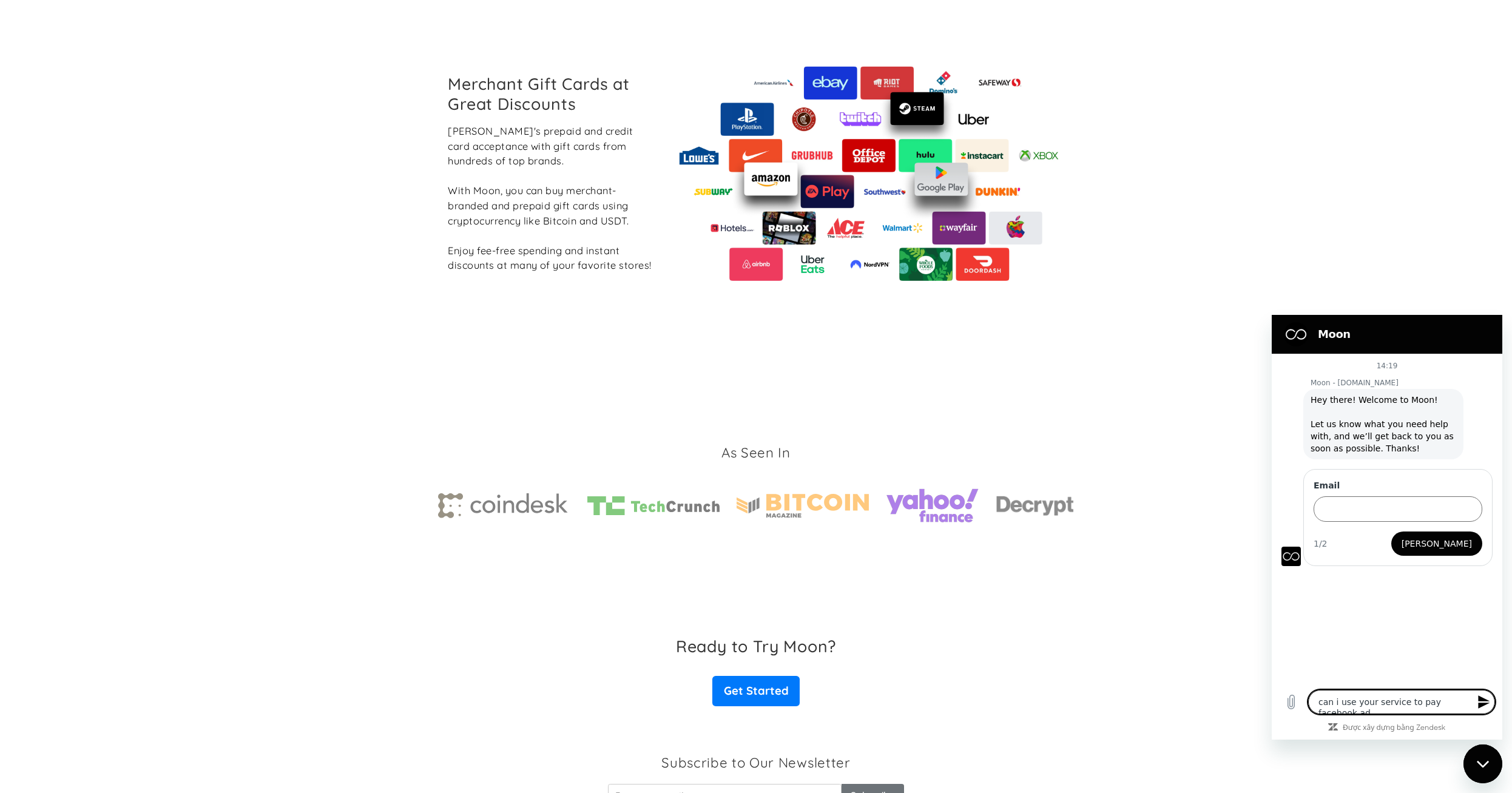
type textarea "x"
type textarea "can i use your service to pay facebook ads?"
type textarea "x"
click at [1469, 701] on textarea "can i use your service to pay facebook ads?" at bounding box center [1401, 696] width 187 height 35
type textarea "can i use your service to pay facebook ads?"
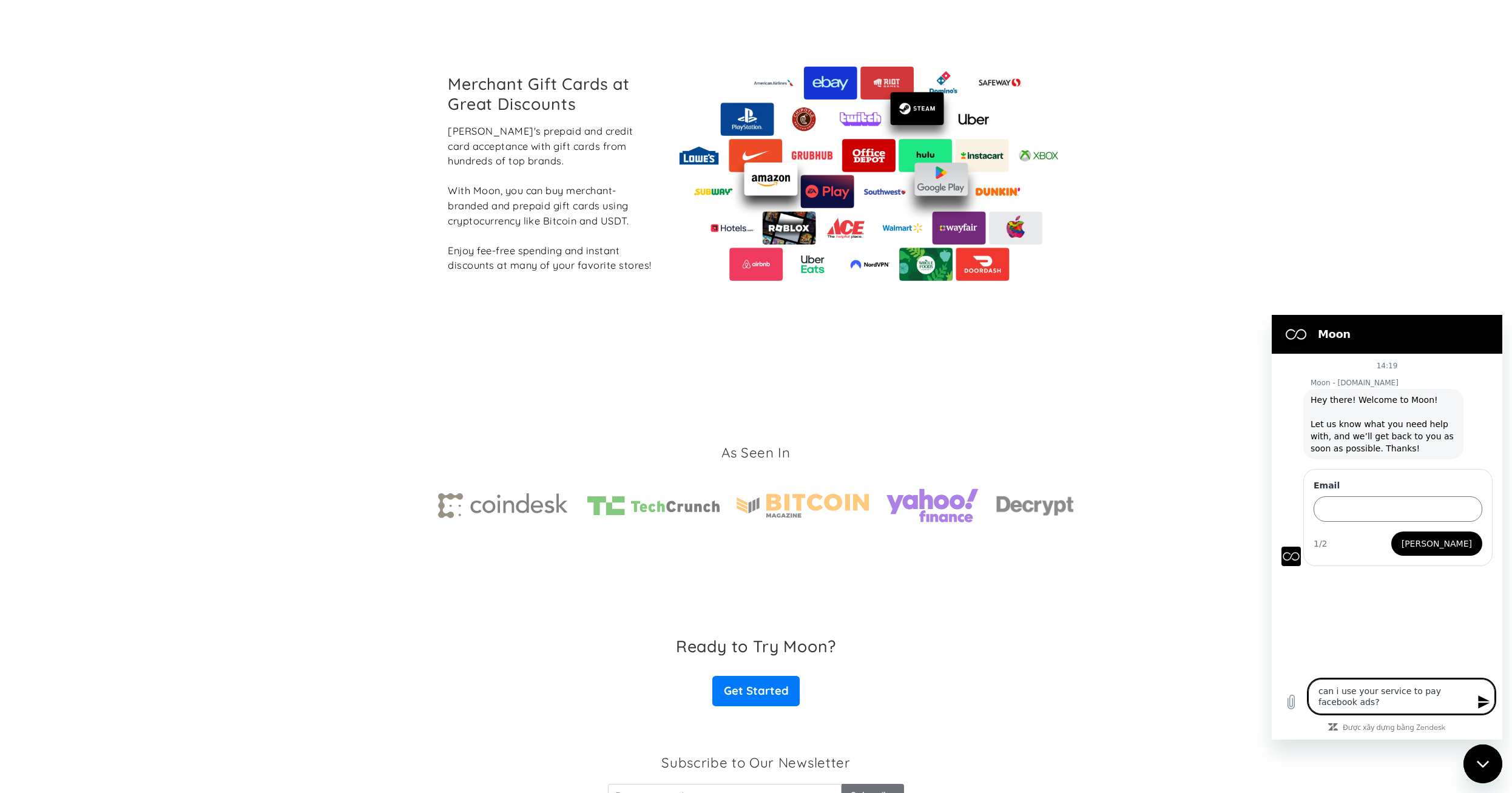
click at [1488, 707] on icon "Gửi tin nhắn" at bounding box center [1484, 702] width 15 height 15
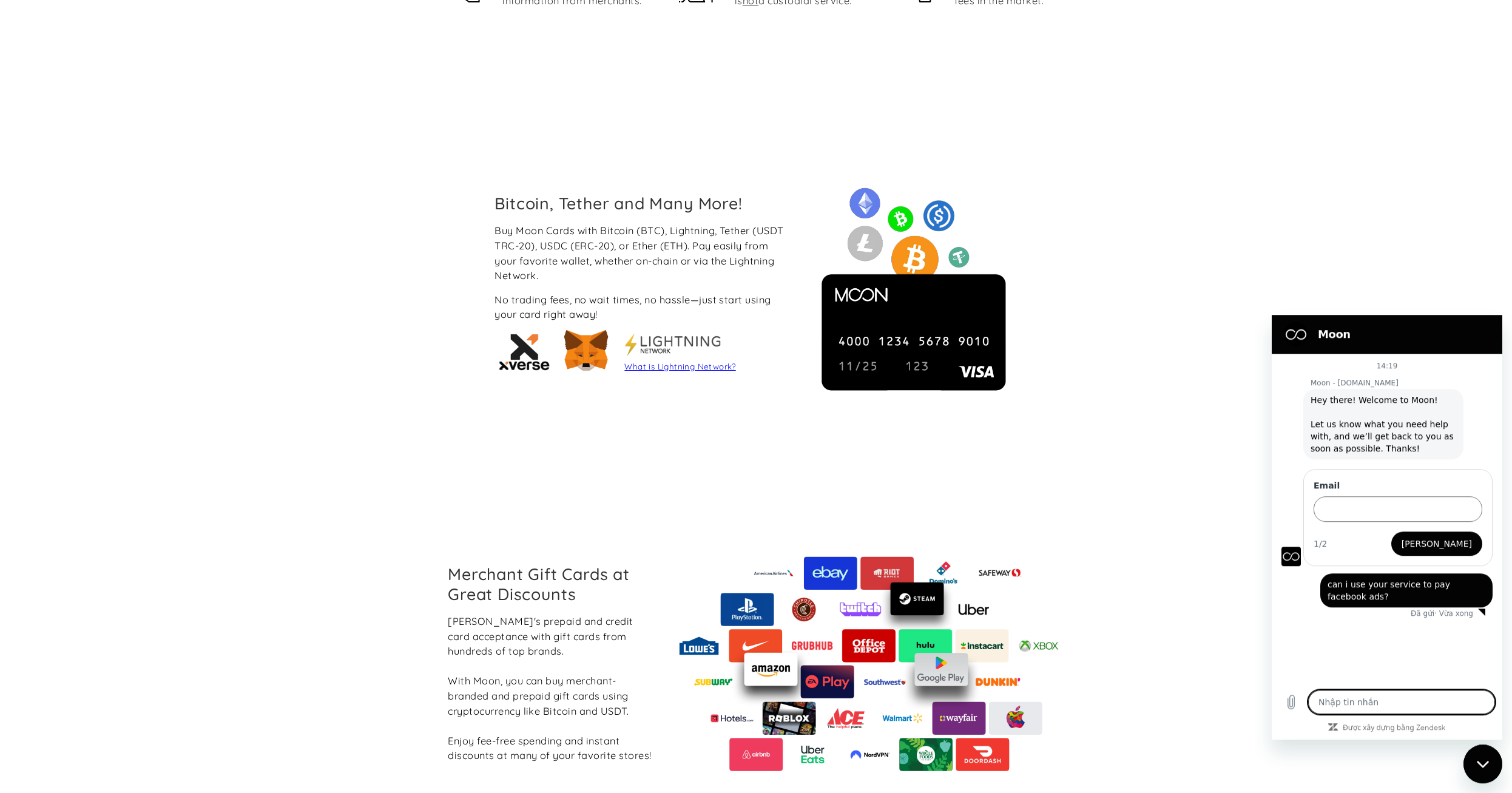
scroll to position [895, 0]
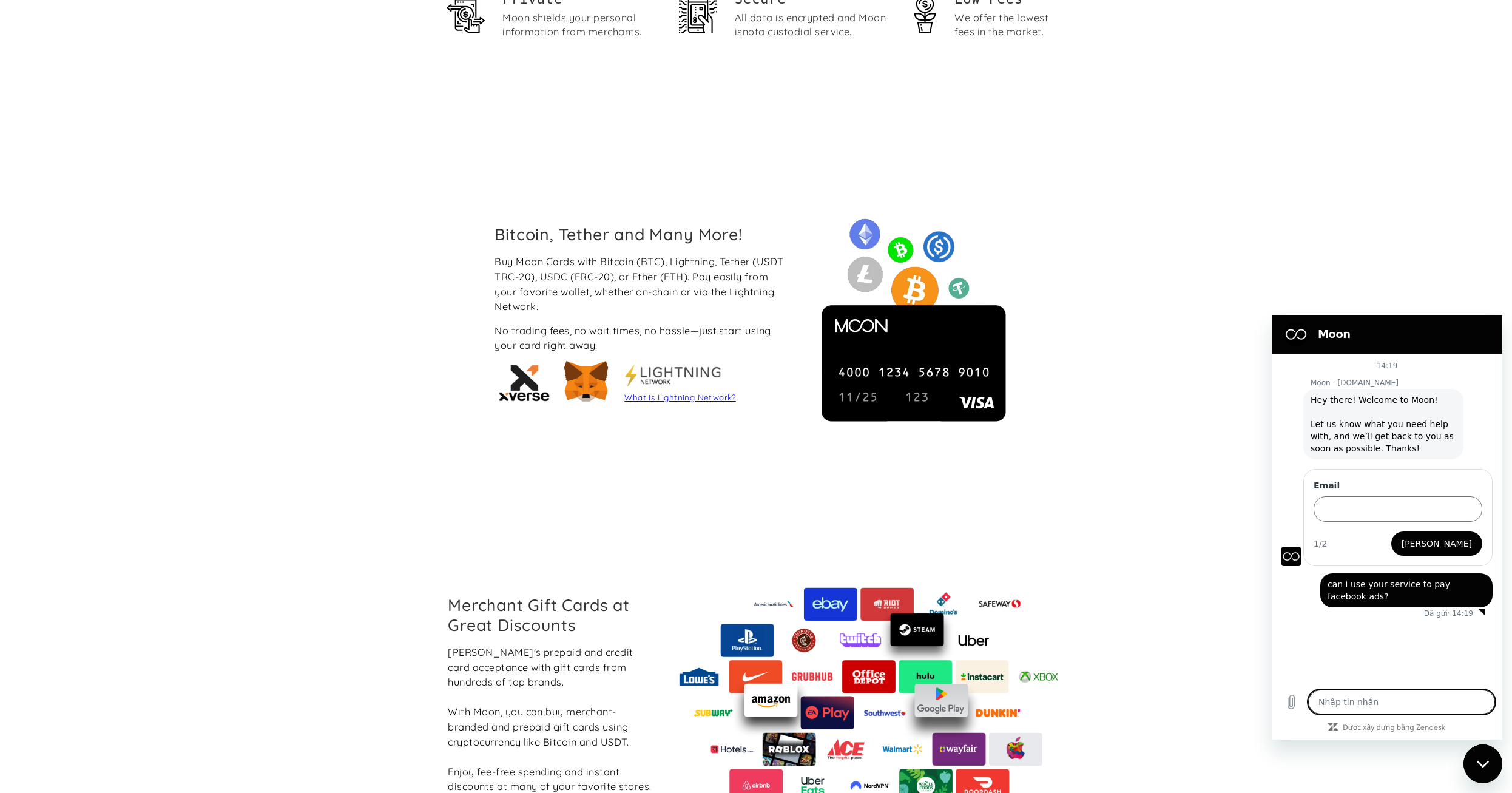
type textarea "x"
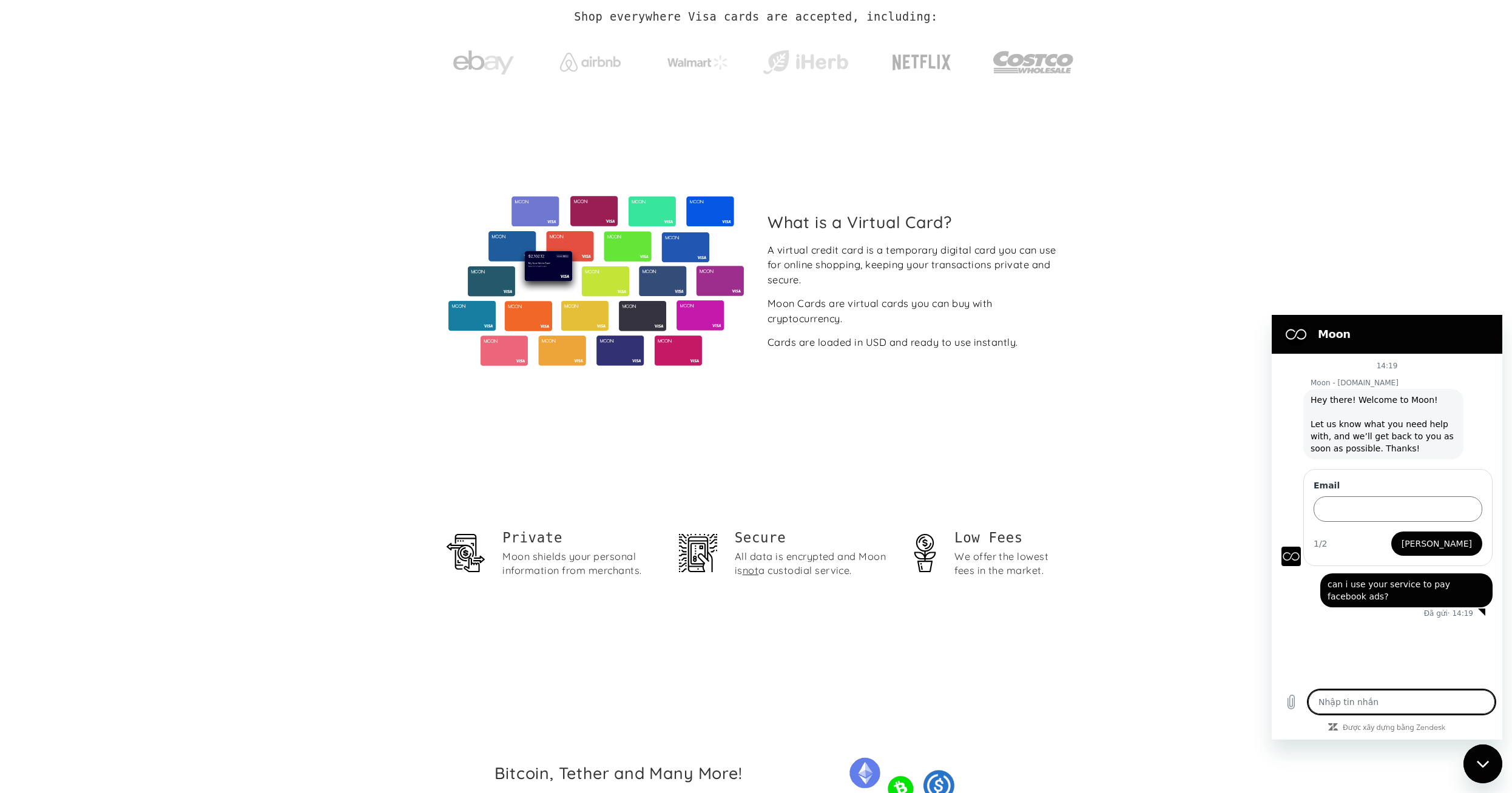
scroll to position [0, 0]
